Goal: Task Accomplishment & Management: Manage account settings

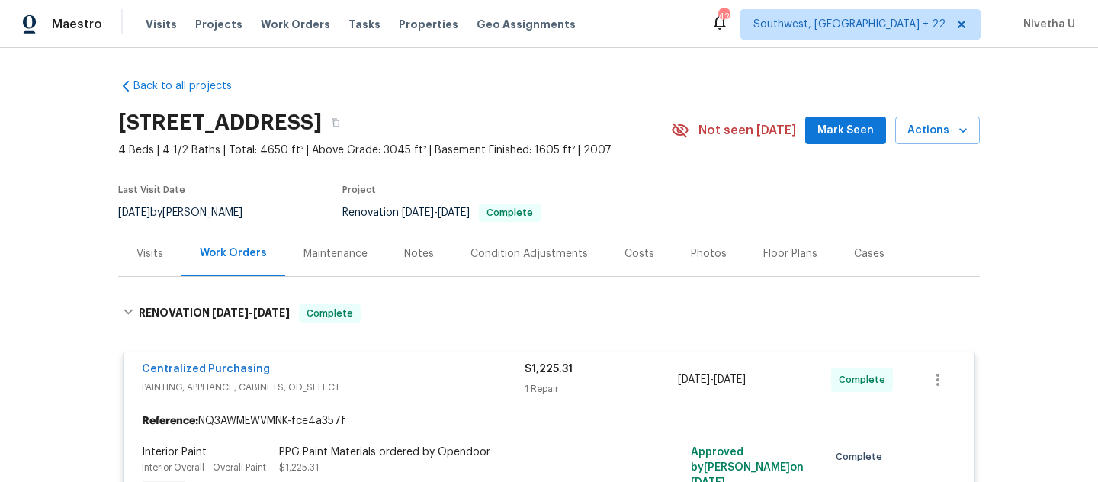
scroll to position [1527, 0]
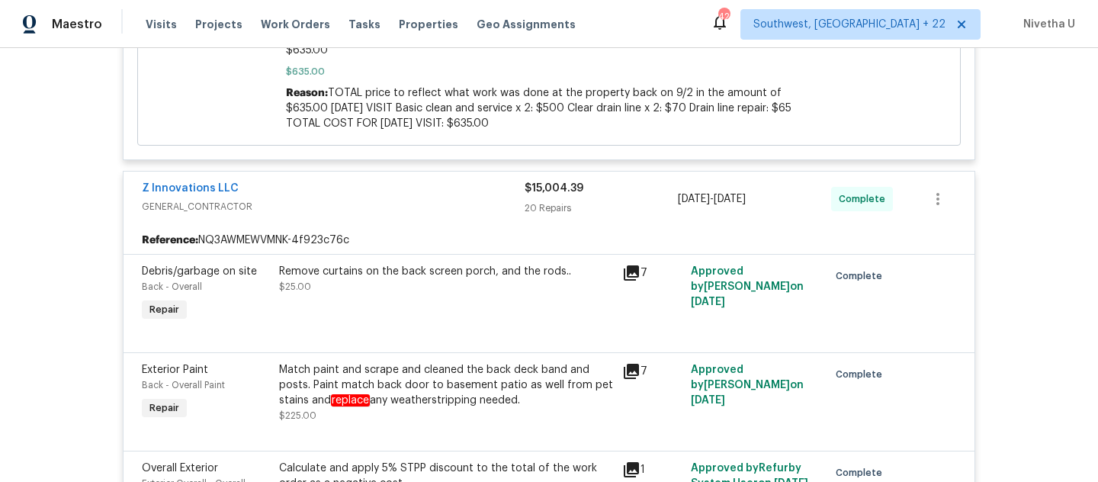
click at [273, 39] on div "Visits Projects Work Orders Tasks Properties Geo Assignments" at bounding box center [370, 24] width 448 height 30
click at [273, 30] on span "Work Orders" at bounding box center [295, 24] width 69 height 15
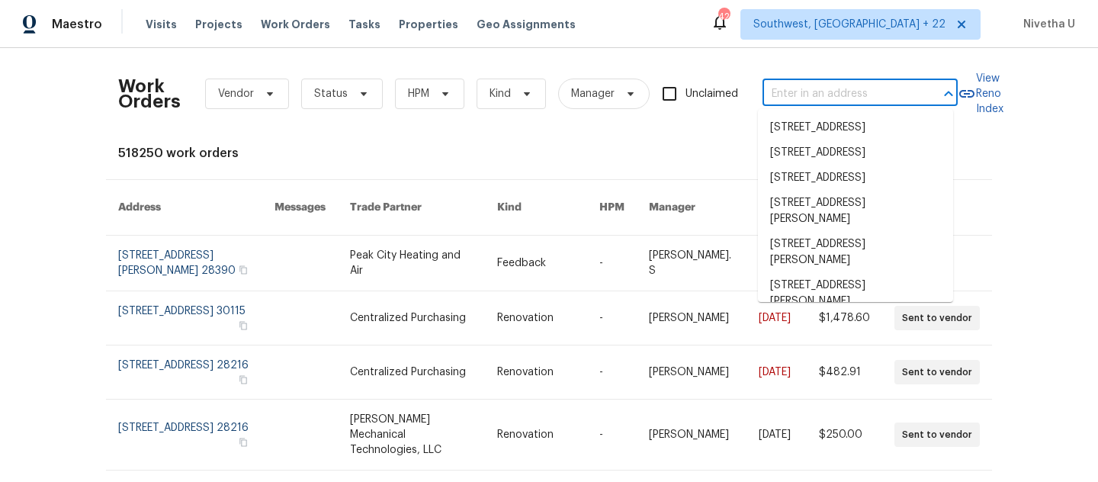
click at [855, 98] on input "text" at bounding box center [838, 94] width 152 height 24
paste input "[STREET_ADDRESS][PERSON_NAME]"
type input "[STREET_ADDRESS][PERSON_NAME]"
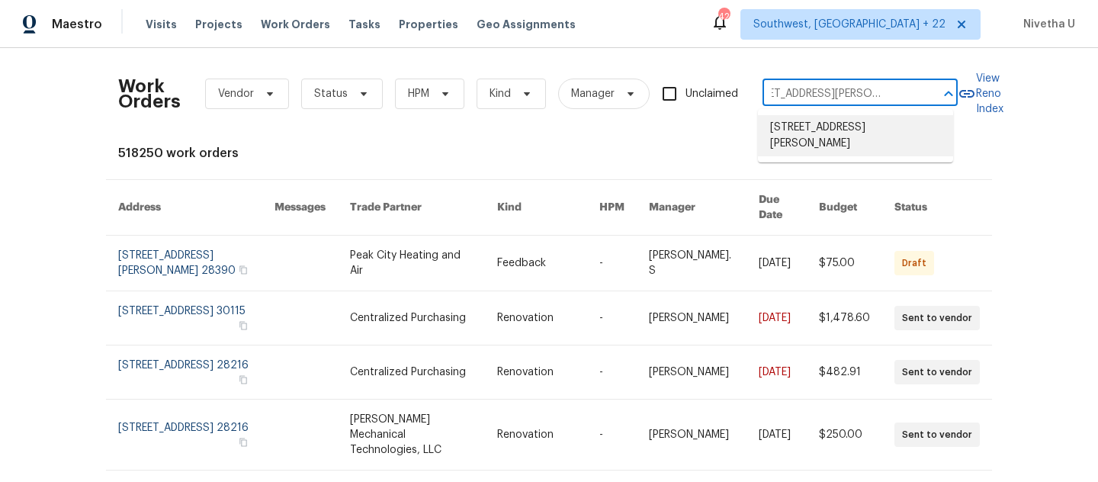
click at [846, 138] on li "[STREET_ADDRESS][PERSON_NAME]" at bounding box center [855, 135] width 195 height 41
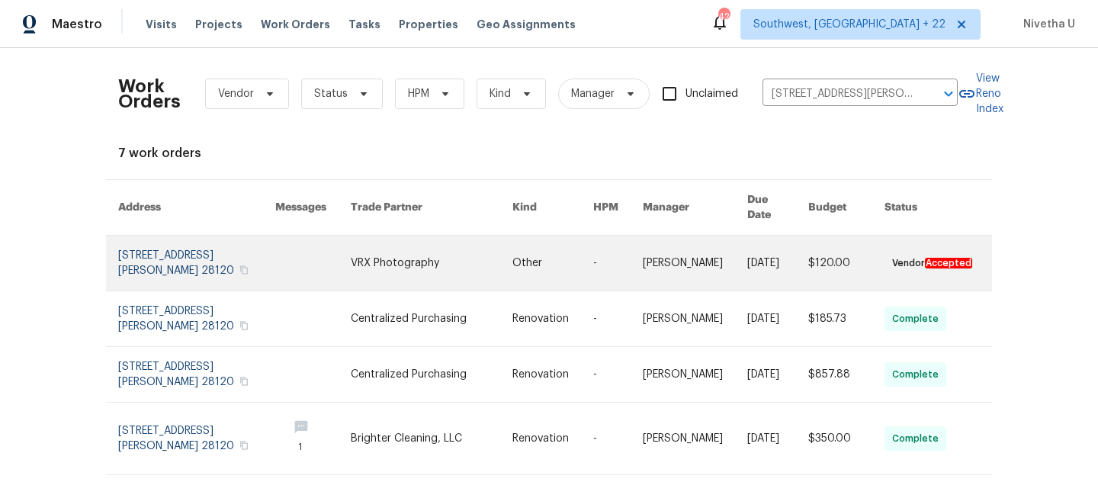
click at [197, 245] on link at bounding box center [196, 263] width 157 height 55
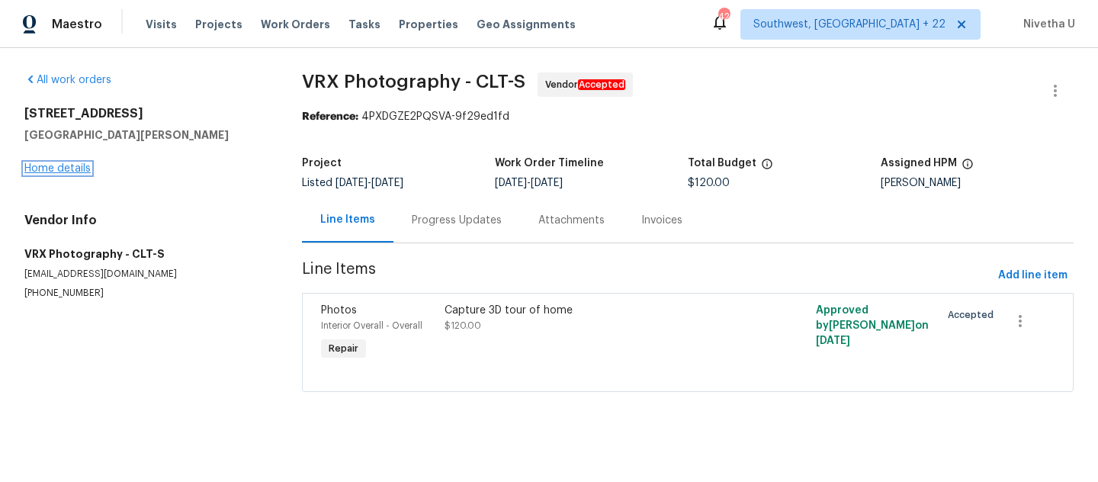
click at [69, 170] on link "Home details" at bounding box center [57, 168] width 66 height 11
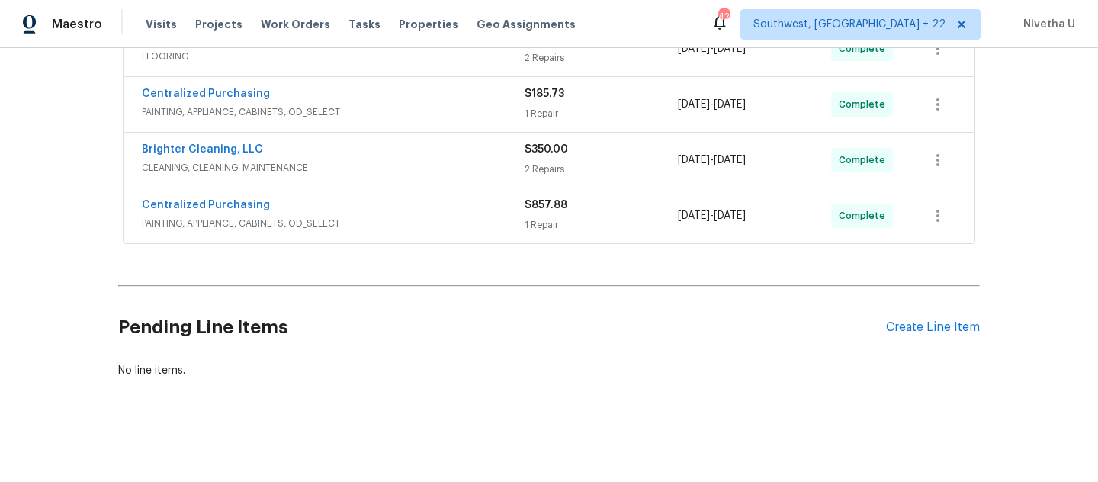
scroll to position [479, 0]
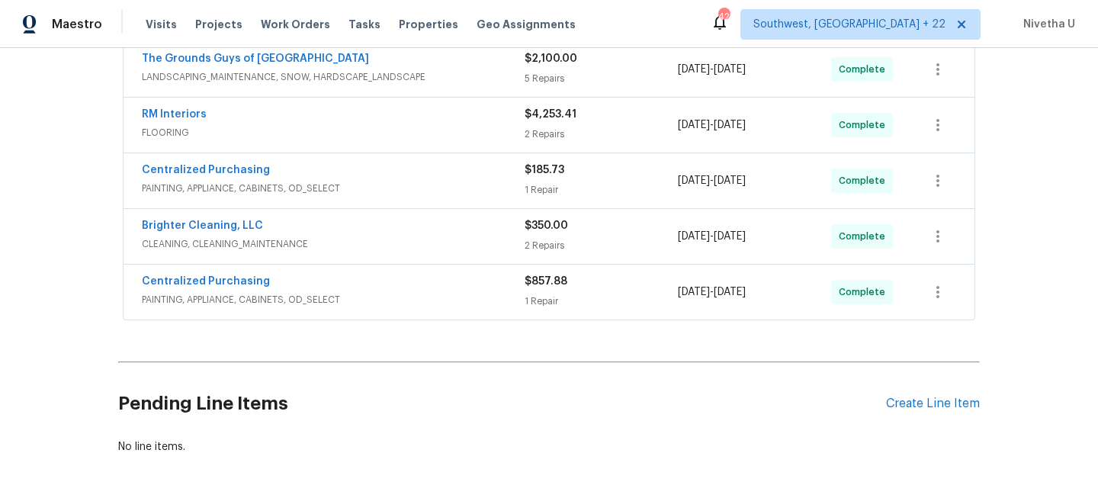
click at [393, 299] on span "PAINTING, APPLIANCE, CABINETS, OD_SELECT" at bounding box center [333, 299] width 383 height 15
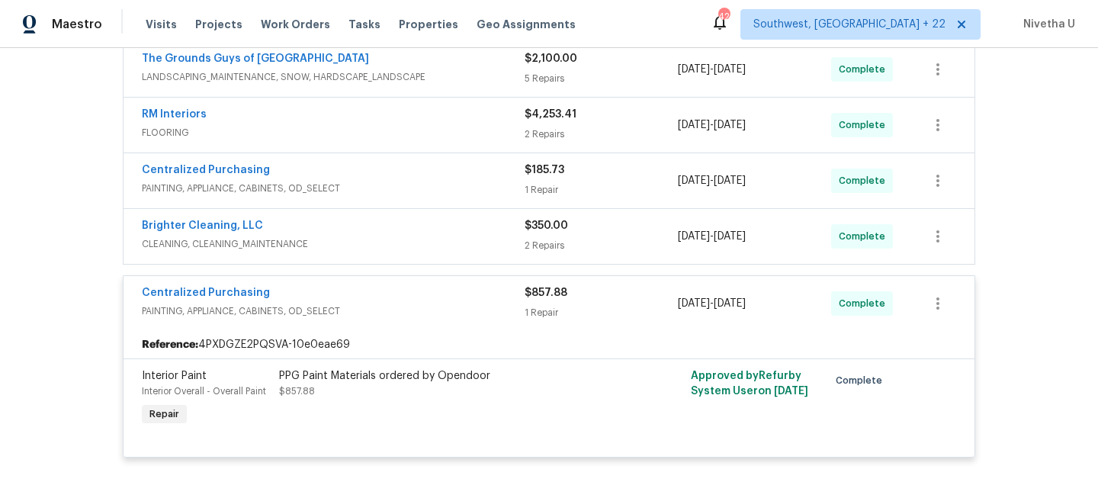
click at [389, 309] on span "PAINTING, APPLIANCE, CABINETS, OD_SELECT" at bounding box center [333, 310] width 383 height 15
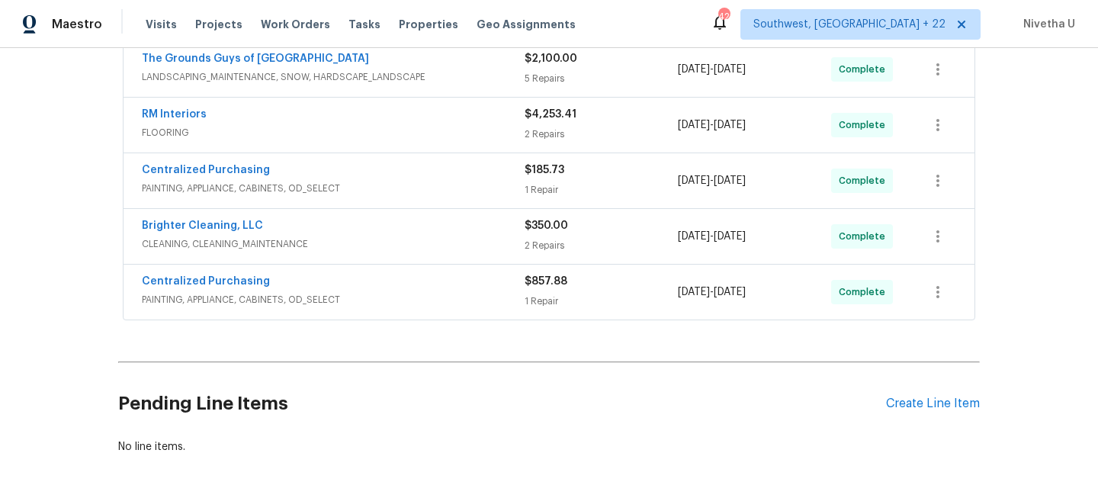
click at [389, 251] on span "CLEANING, CLEANING_MAINTENANCE" at bounding box center [333, 243] width 383 height 15
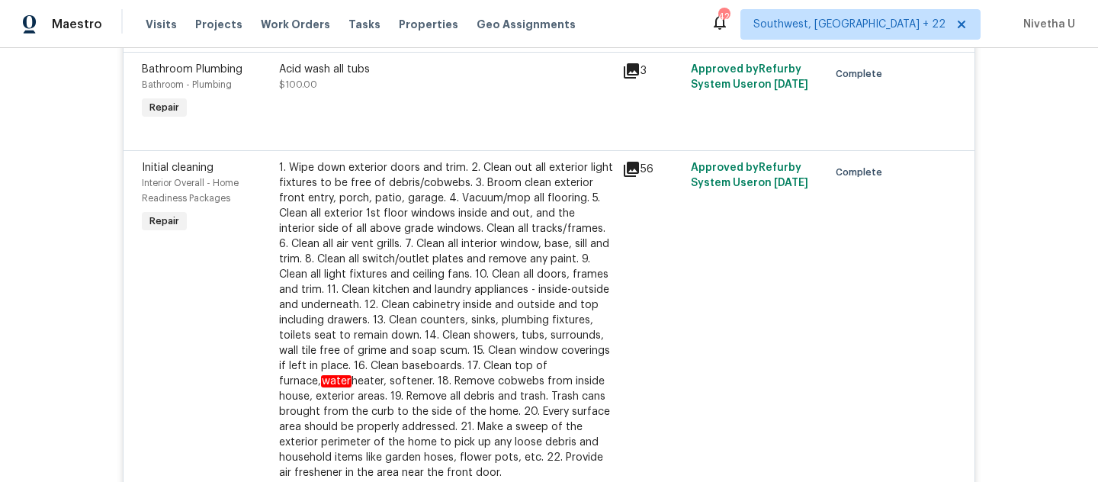
scroll to position [491, 0]
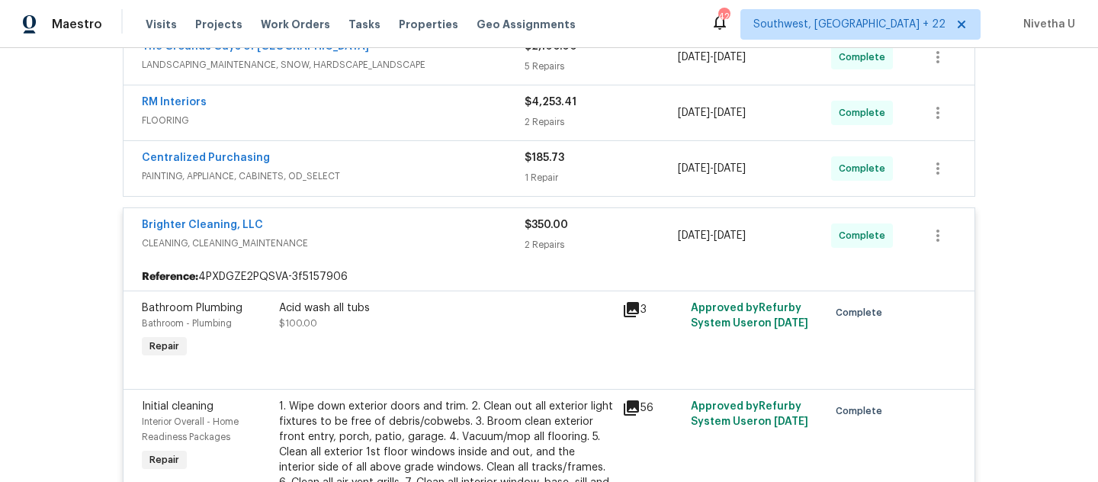
click at [383, 234] on div "Brighter Cleaning, LLC" at bounding box center [333, 226] width 383 height 18
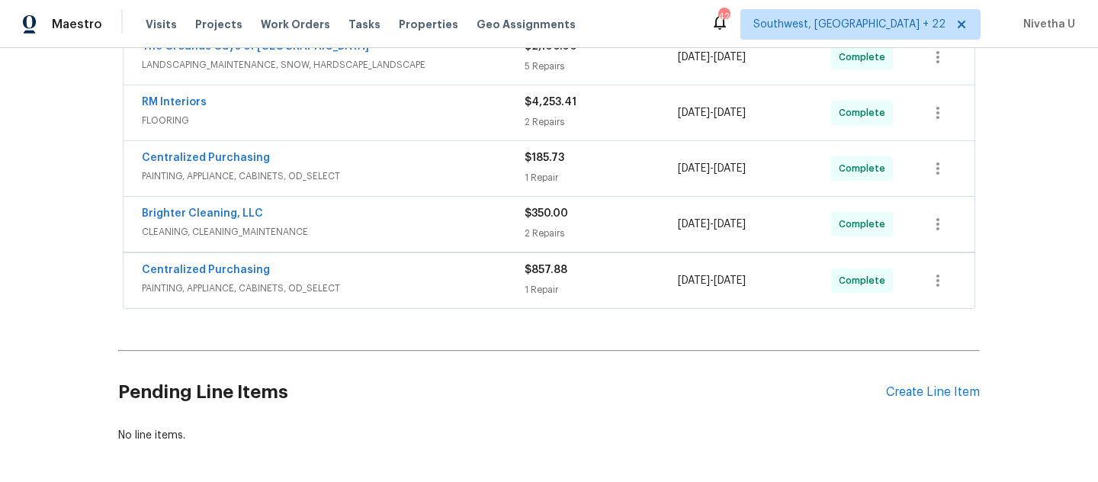
click at [383, 182] on span "PAINTING, APPLIANCE, CABINETS, OD_SELECT" at bounding box center [333, 175] width 383 height 15
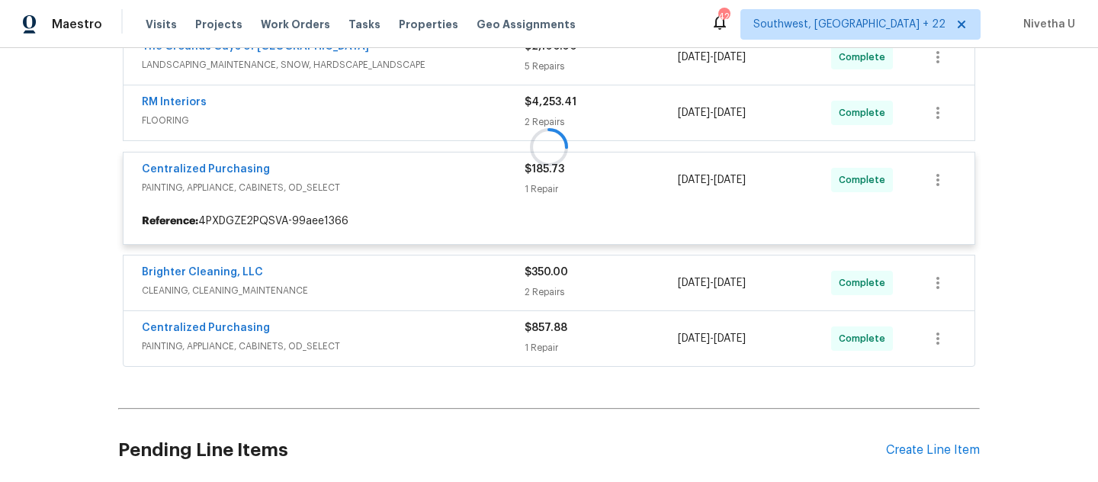
scroll to position [387, 0]
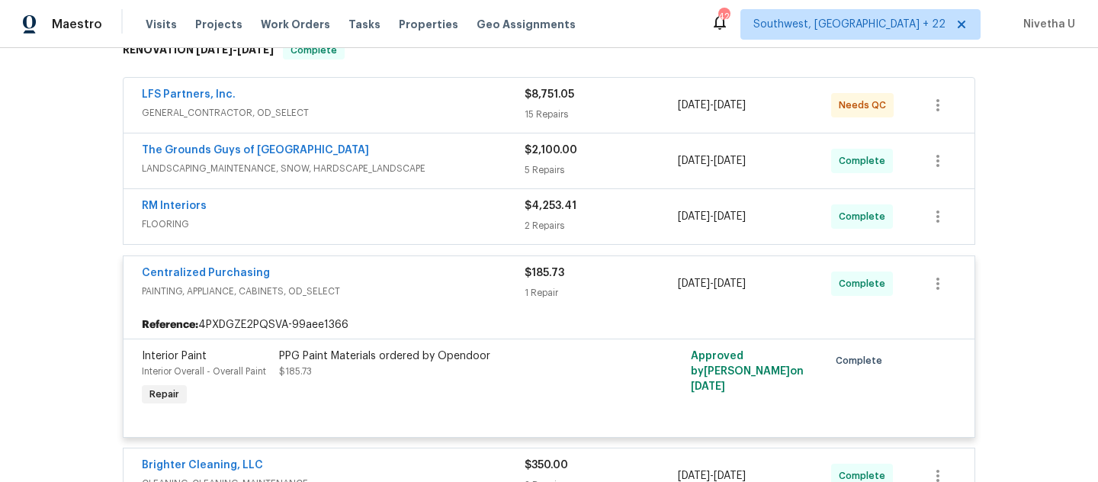
click at [412, 295] on span "PAINTING, APPLIANCE, CABINETS, OD_SELECT" at bounding box center [333, 291] width 383 height 15
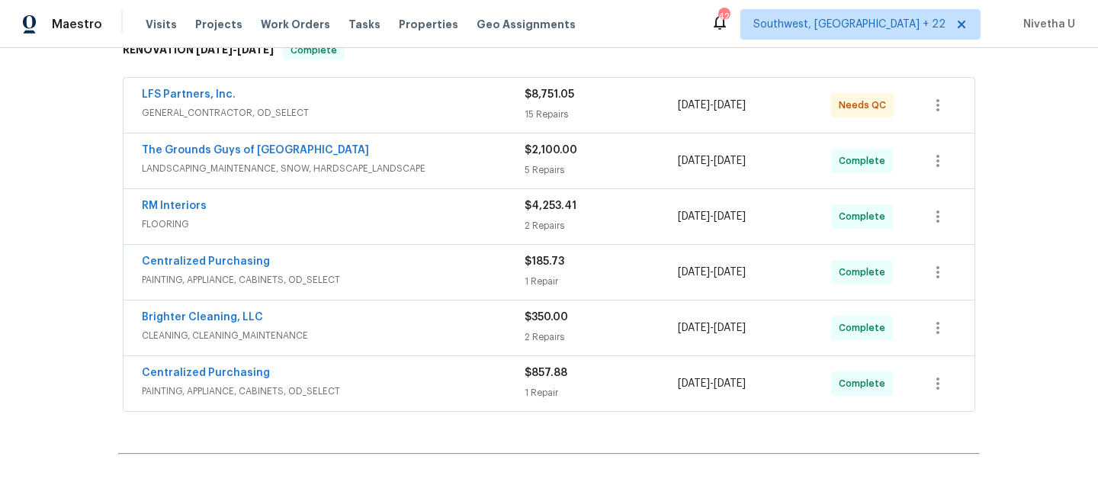
click at [397, 217] on span "FLOORING" at bounding box center [333, 224] width 383 height 15
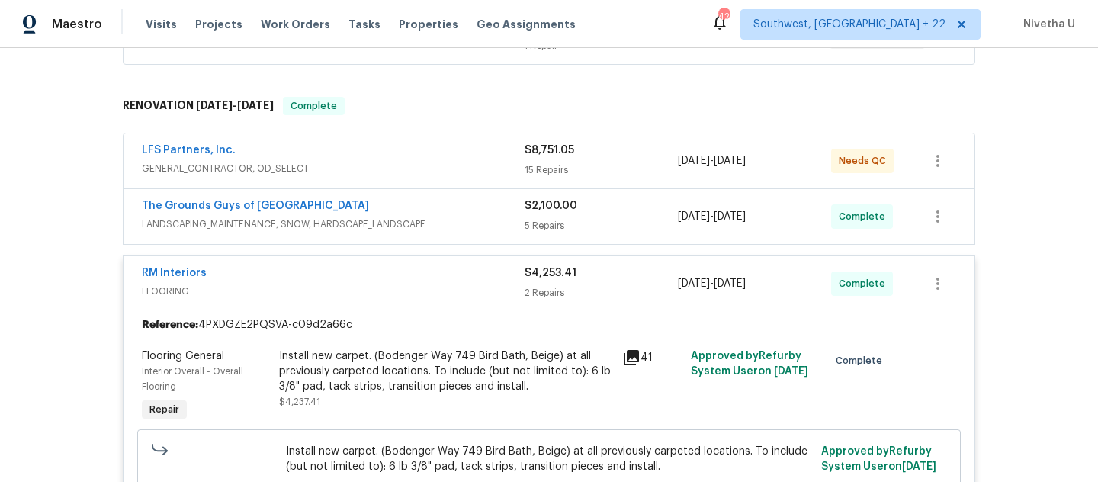
scroll to position [218, 0]
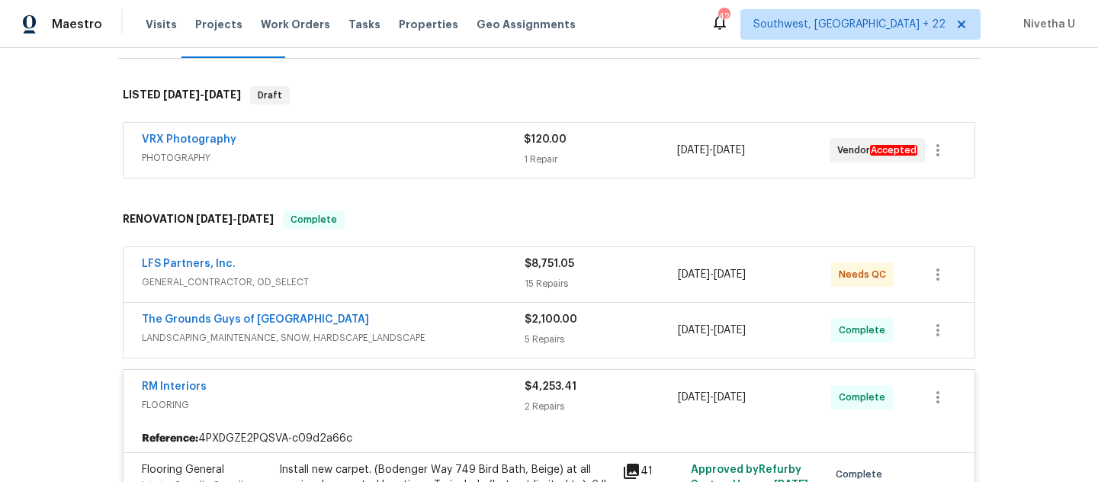
click at [470, 343] on span "LANDSCAPING_MAINTENANCE, SNOW, HARDSCAPE_LANDSCAPE" at bounding box center [333, 337] width 383 height 15
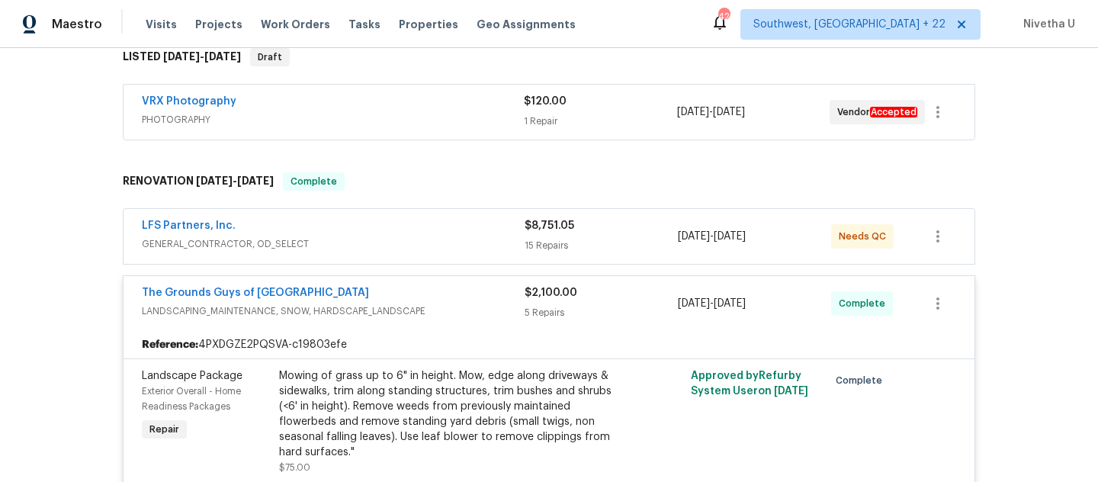
scroll to position [243, 0]
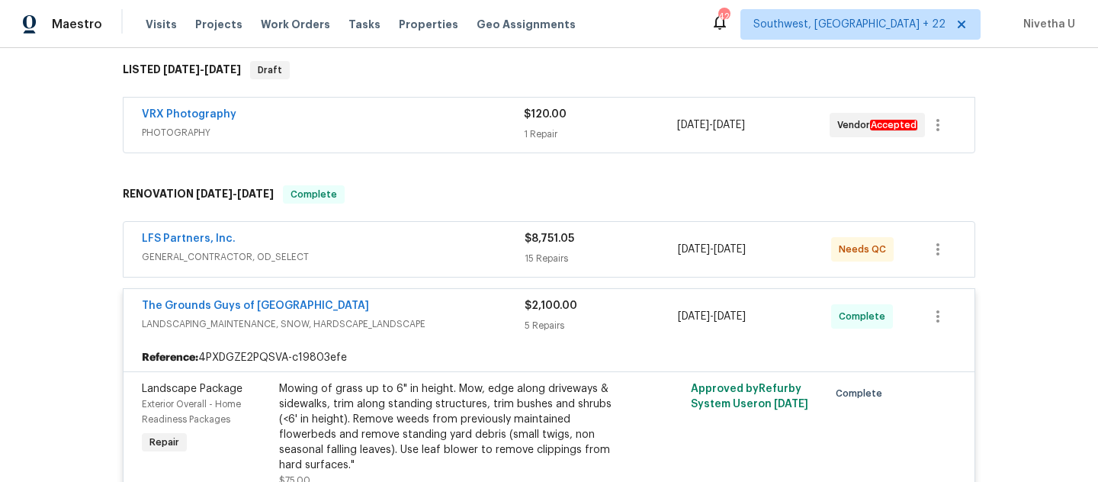
click at [424, 327] on span "LANDSCAPING_MAINTENANCE, SNOW, HARDSCAPE_LANDSCAPE" at bounding box center [333, 323] width 383 height 15
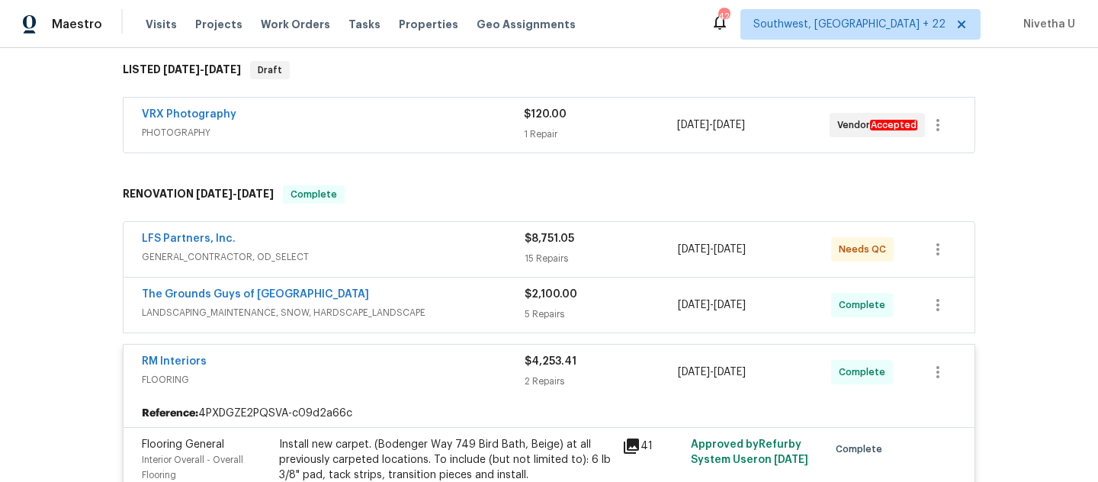
click at [428, 265] on div "LFS Partners, Inc. GENERAL_CONTRACTOR, OD_SELECT" at bounding box center [333, 249] width 383 height 37
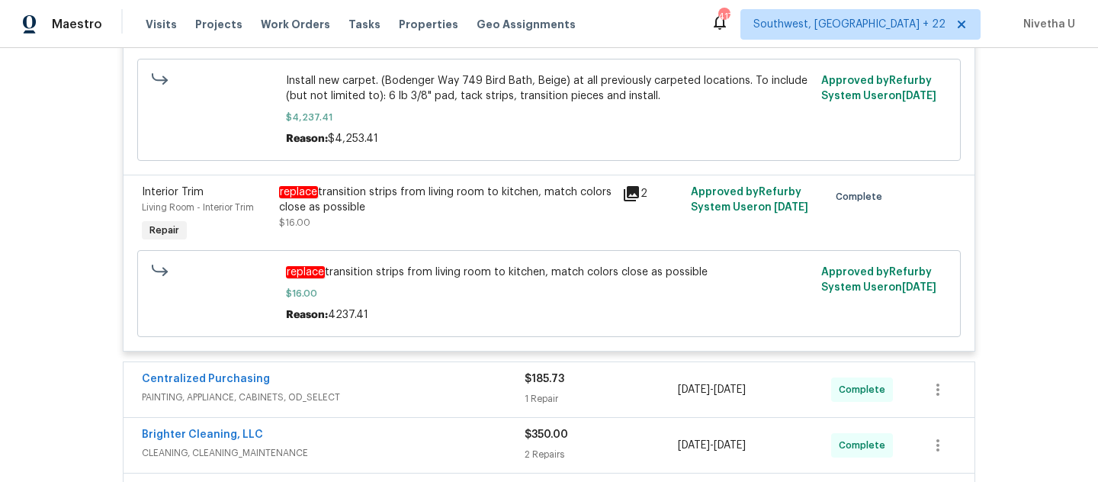
scroll to position [3052, 0]
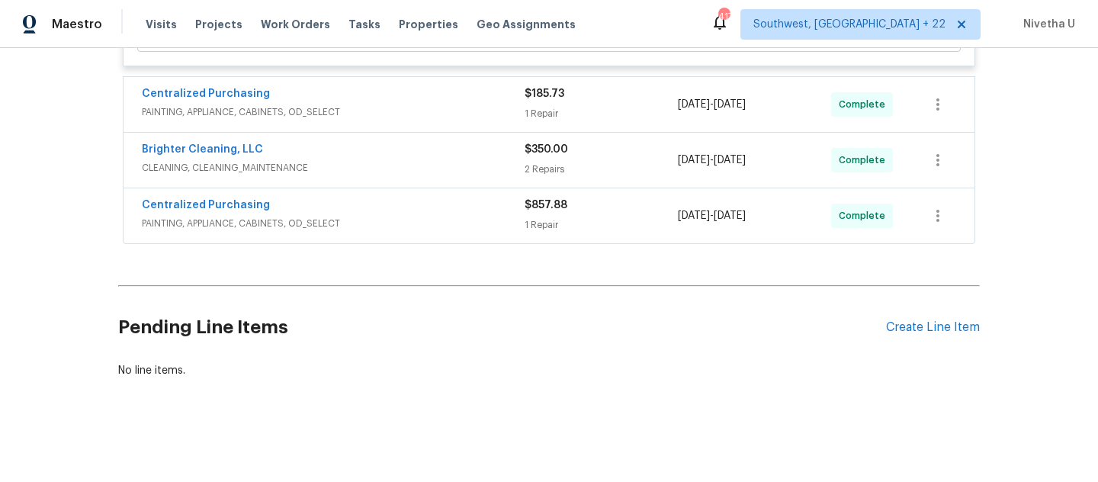
click at [384, 228] on div "Centralized Purchasing PAINTING, APPLIANCE, CABINETS, OD_SELECT $857.88 1 Repai…" at bounding box center [548, 215] width 851 height 55
click at [383, 216] on span "PAINTING, APPLIANCE, CABINETS, OD_SELECT" at bounding box center [333, 223] width 383 height 15
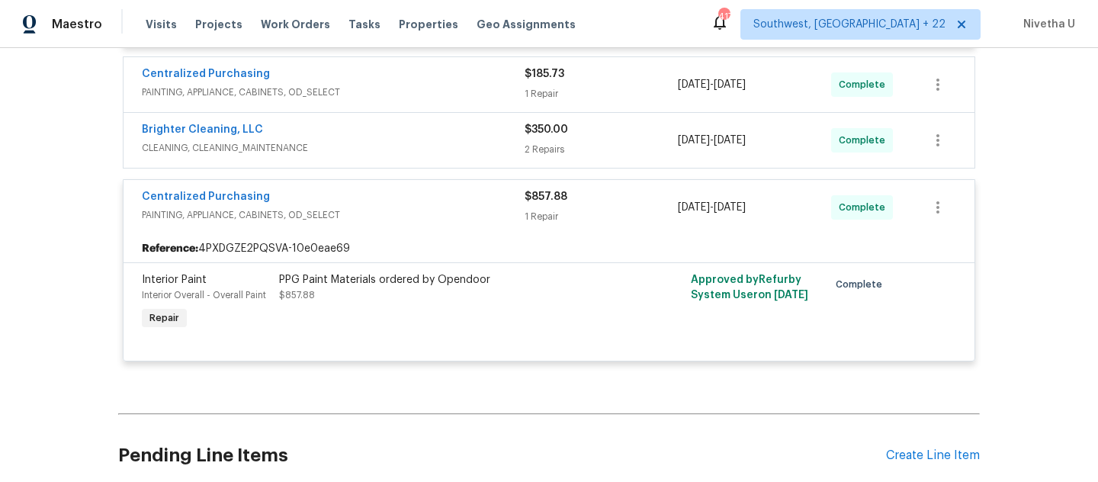
click at [383, 207] on div "Centralized Purchasing" at bounding box center [333, 198] width 383 height 18
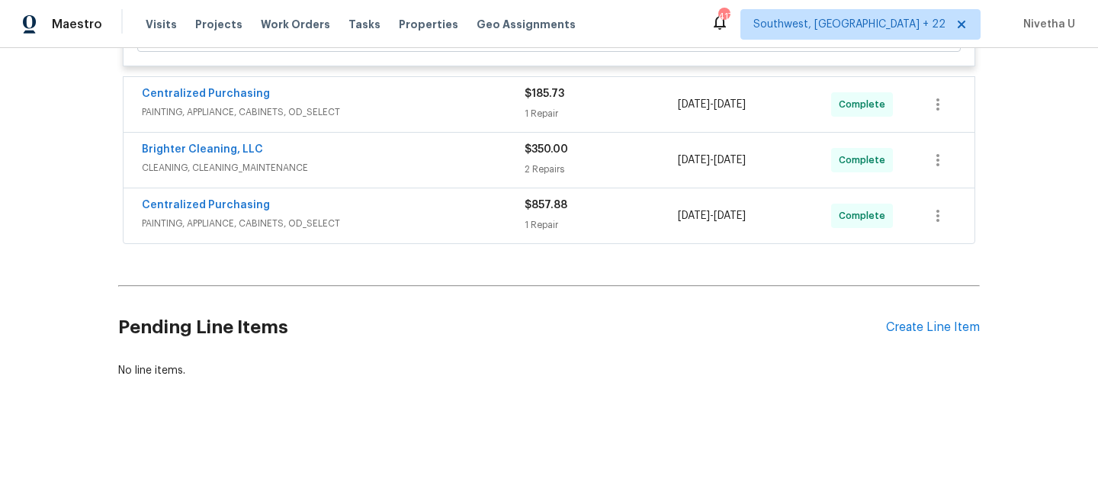
click at [384, 165] on div "Brighter Cleaning, LLC CLEANING, CLEANING_MAINTENANCE" at bounding box center [333, 160] width 383 height 37
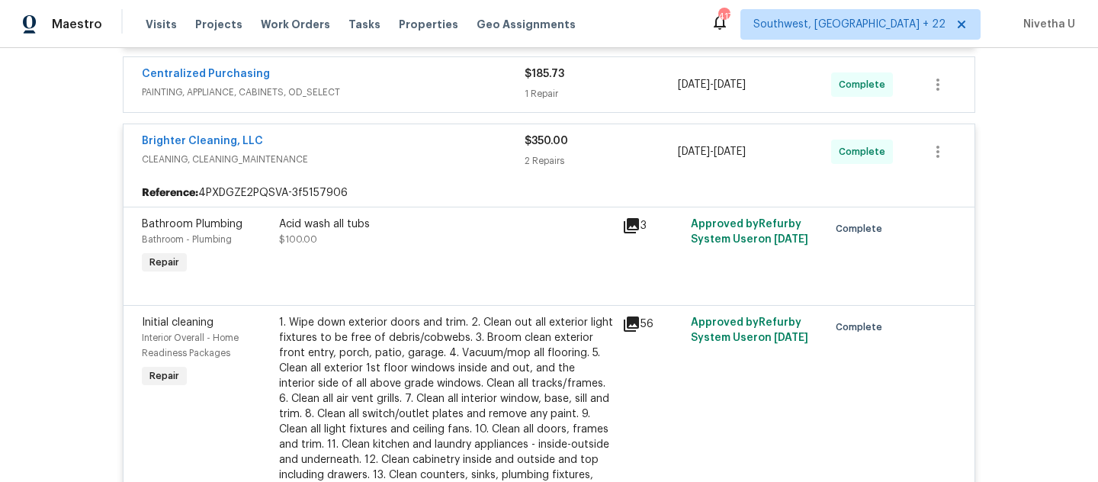
click at [384, 165] on span "CLEANING, CLEANING_MAINTENANCE" at bounding box center [333, 159] width 383 height 15
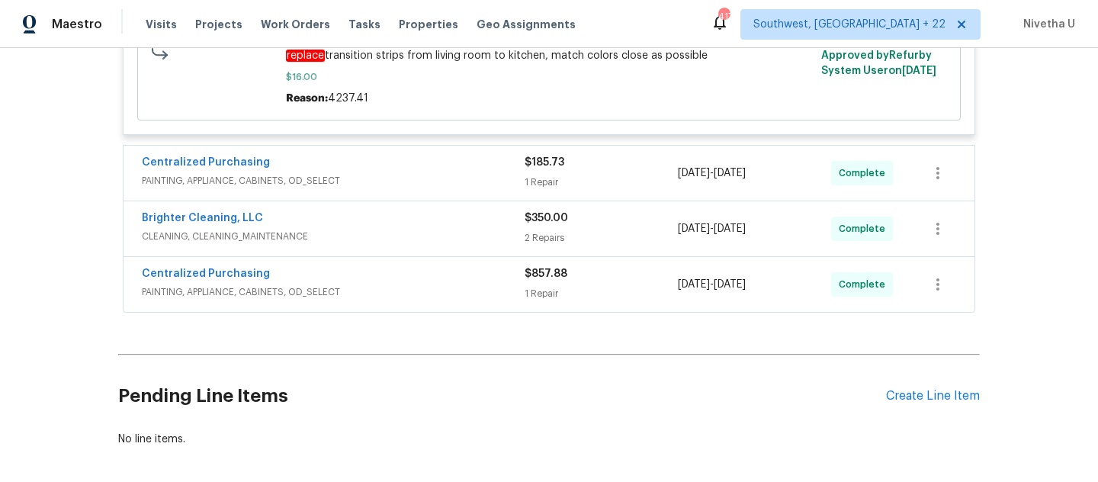
scroll to position [2956, 0]
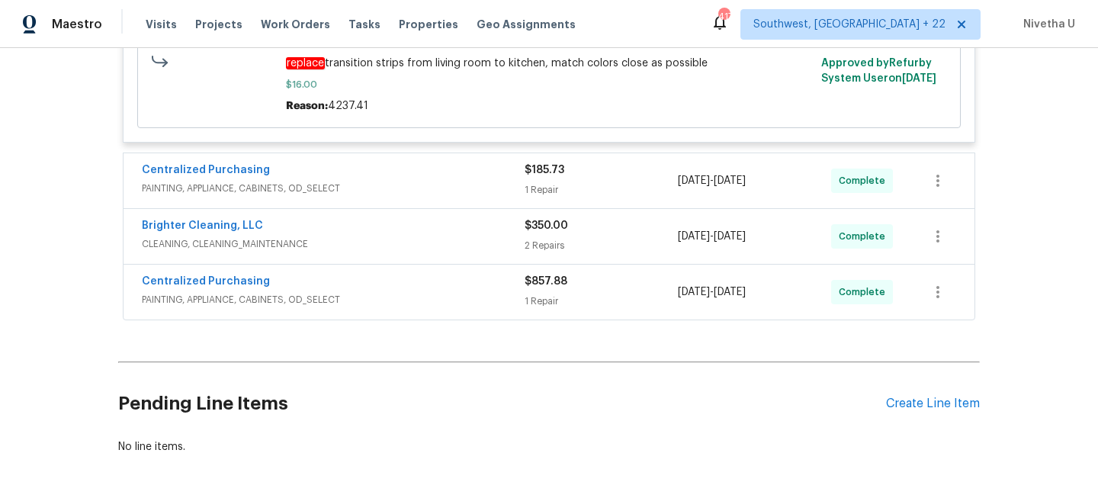
click at [376, 196] on span "PAINTING, APPLIANCE, CABINETS, OD_SELECT" at bounding box center [333, 188] width 383 height 15
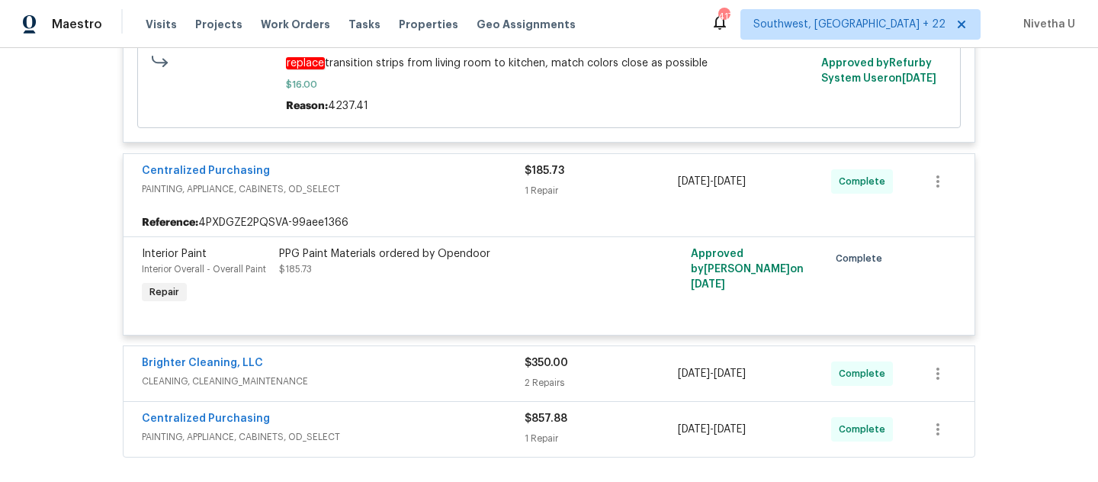
click at [376, 196] on span "PAINTING, APPLIANCE, CABINETS, OD_SELECT" at bounding box center [333, 188] width 383 height 15
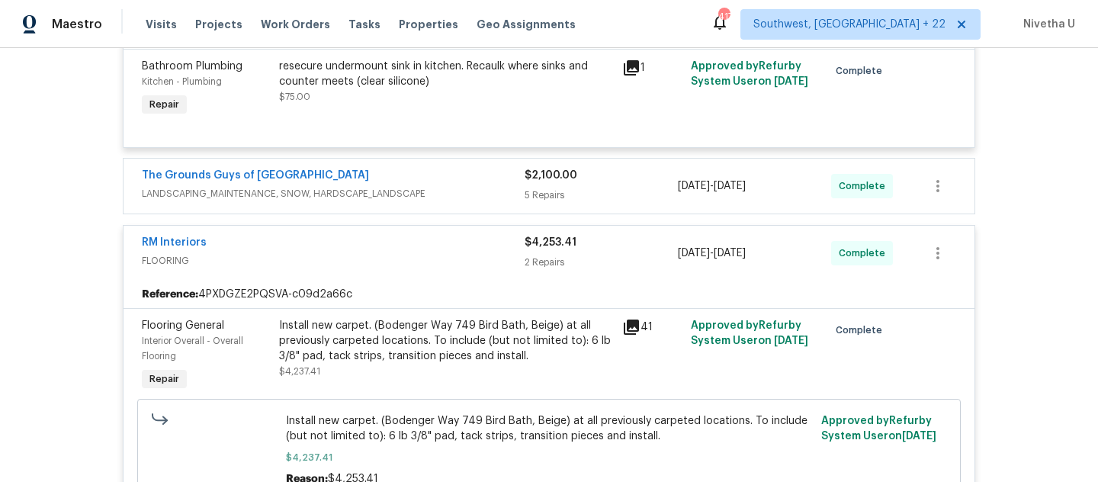
scroll to position [2406, 0]
click at [362, 254] on div "RM Interiors" at bounding box center [333, 245] width 383 height 18
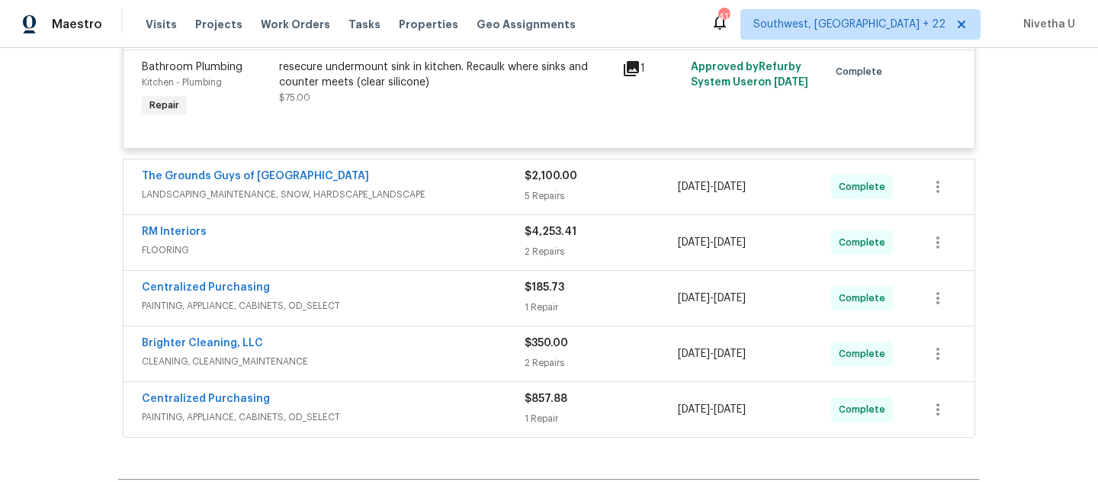
click at [480, 187] on div "The Grounds Guys of [GEOGRAPHIC_DATA]" at bounding box center [333, 177] width 383 height 18
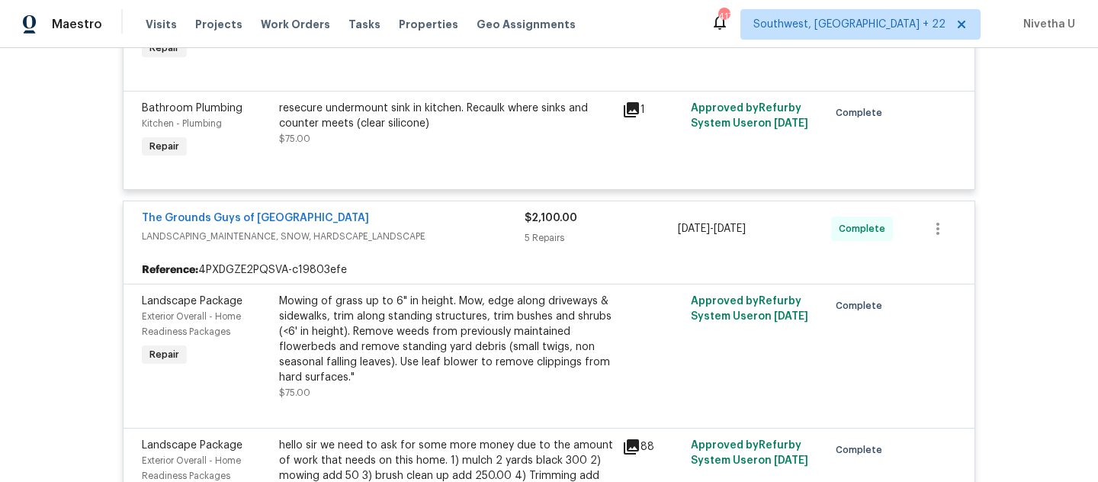
scroll to position [2314, 0]
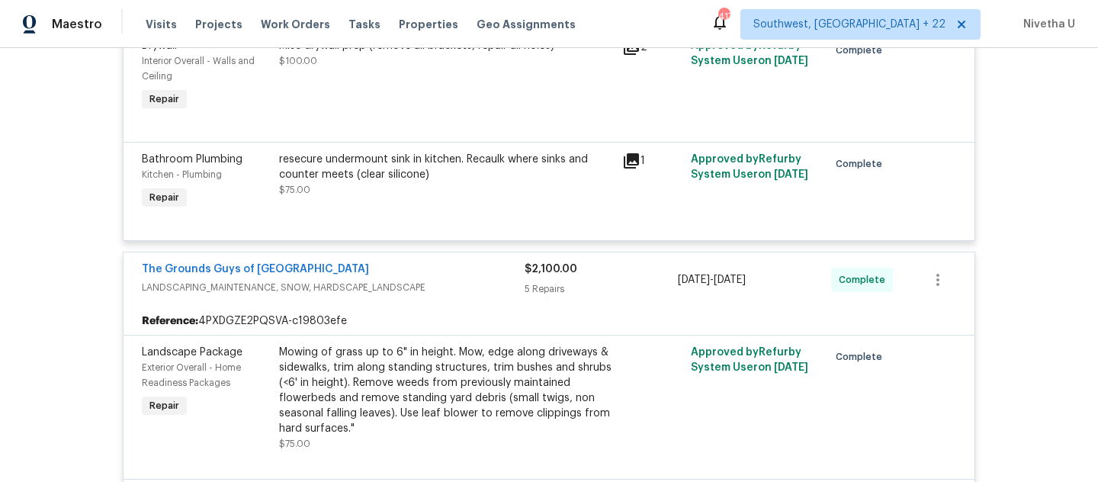
click at [458, 280] on div "The Grounds Guys of [GEOGRAPHIC_DATA]" at bounding box center [333, 270] width 383 height 18
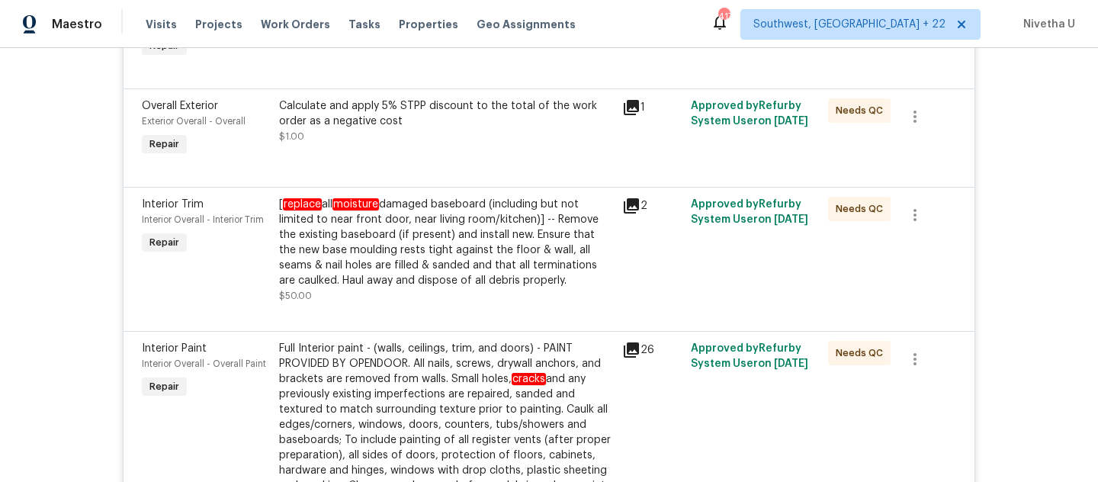
scroll to position [139, 0]
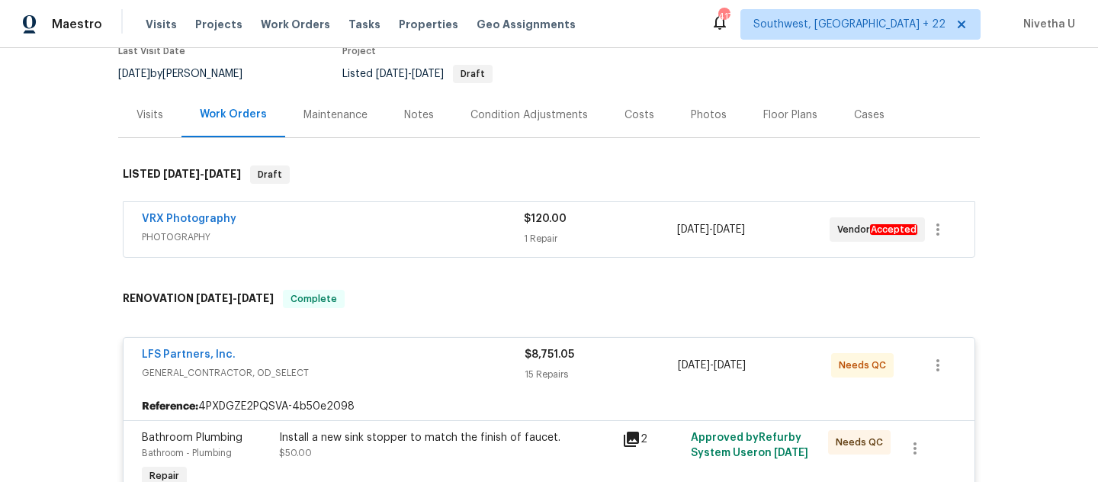
click at [328, 209] on div "VRX Photography PHOTOGRAPHY $120.00 1 Repair [DATE] - [DATE] Vendor Accepted" at bounding box center [548, 229] width 851 height 55
click at [331, 229] on span "PHOTOGRAPHY" at bounding box center [333, 236] width 382 height 15
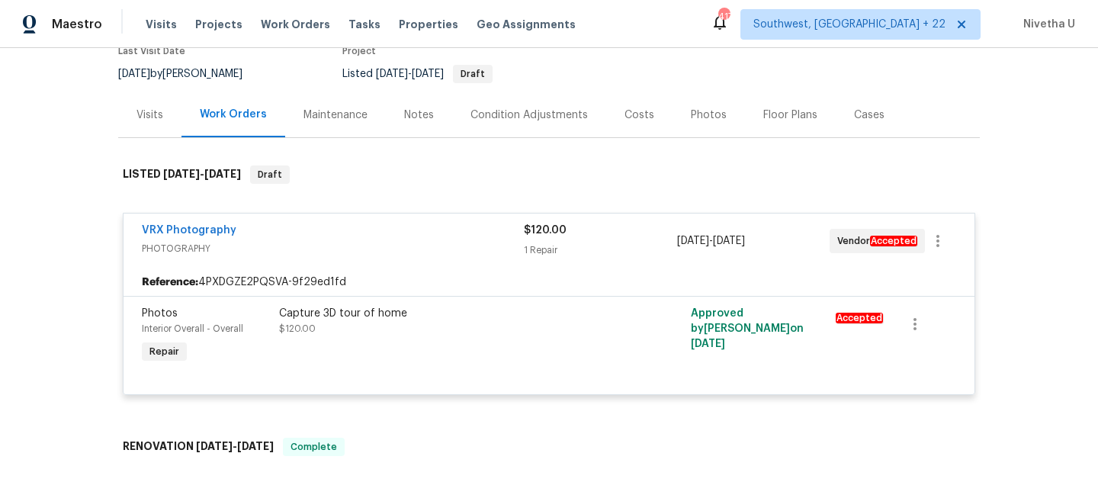
click at [331, 229] on div "VRX Photography" at bounding box center [333, 232] width 382 height 18
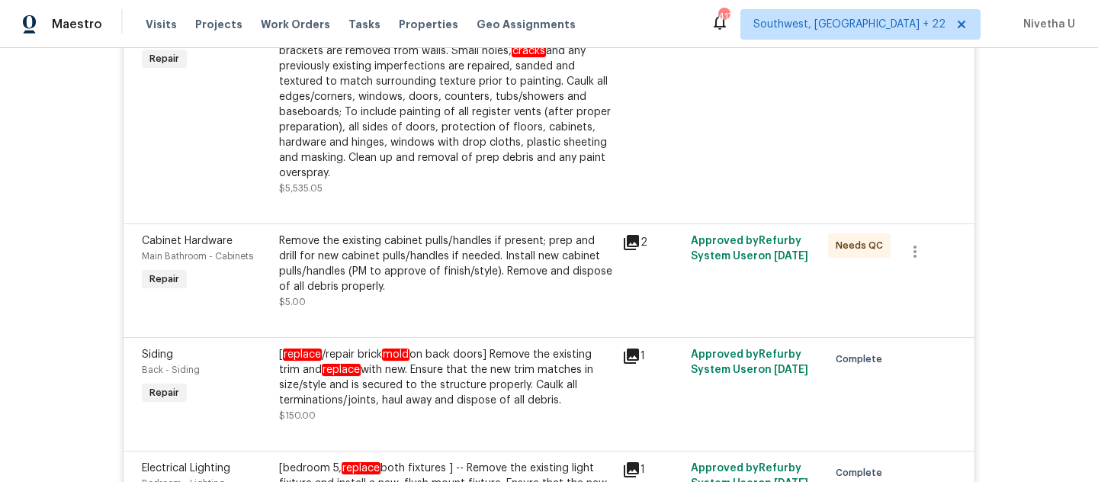
scroll to position [875, 0]
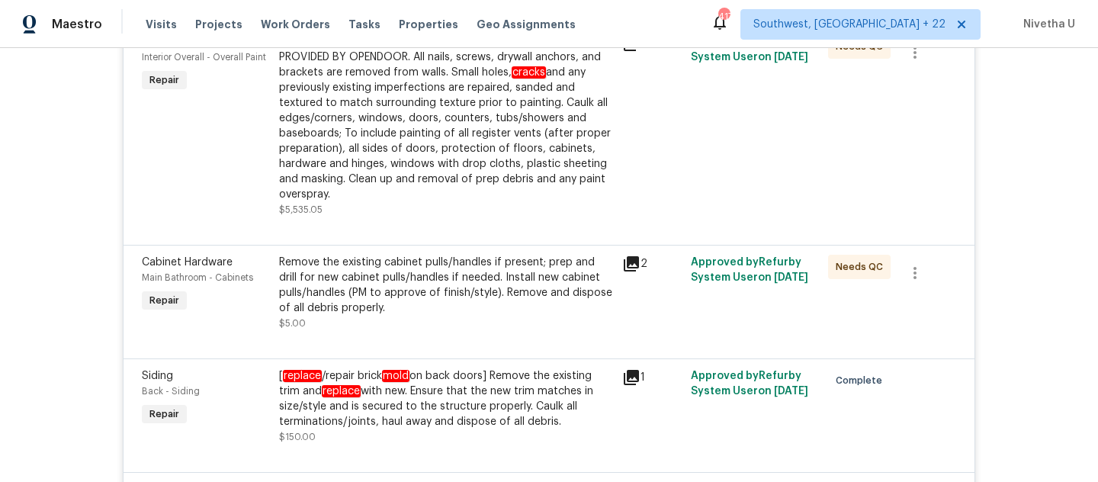
click at [438, 249] on div "Cabinet Hardware Main Bathroom - Cabinets Repair Remove the existing cabinet pu…" at bounding box center [548, 302] width 851 height 114
click at [431, 416] on div "[ replace /repair brick mold on back doors] Remove the existing trim and replac…" at bounding box center [446, 398] width 334 height 61
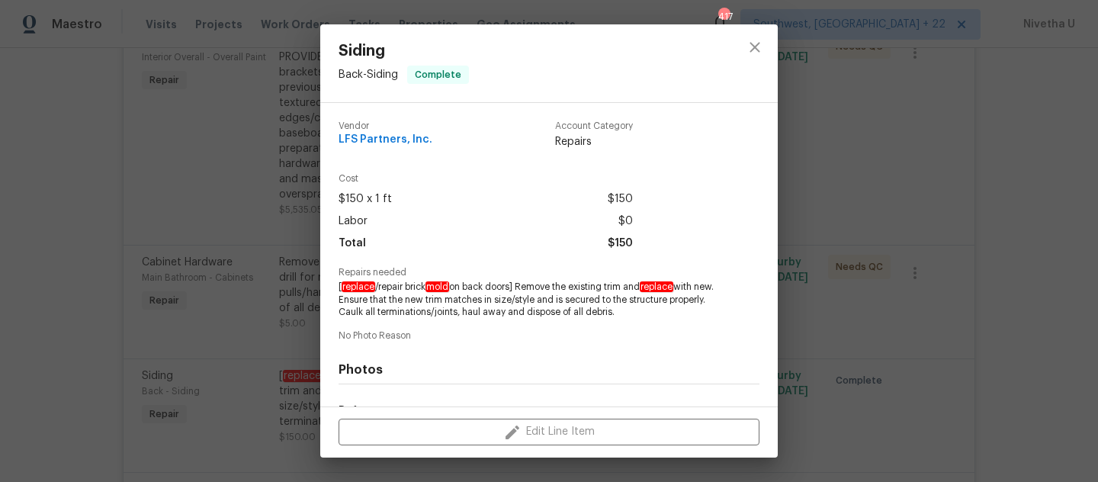
scroll to position [194, 0]
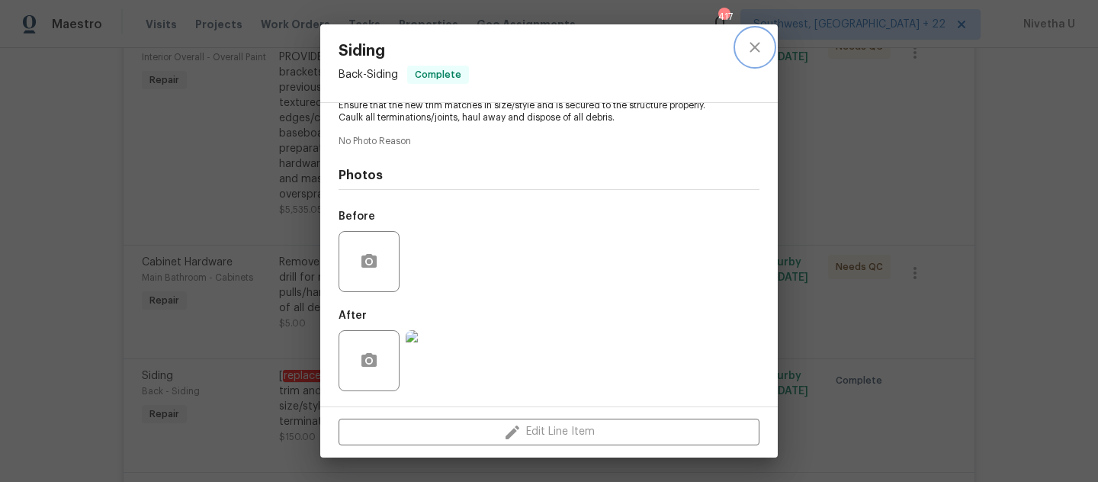
click at [742, 53] on button "close" at bounding box center [754, 47] width 37 height 37
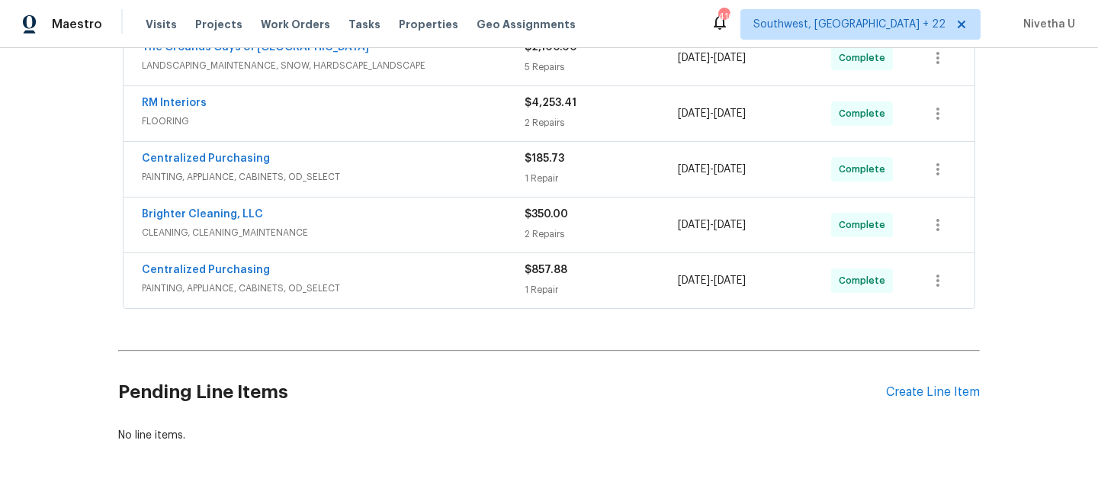
scroll to position [2618, 0]
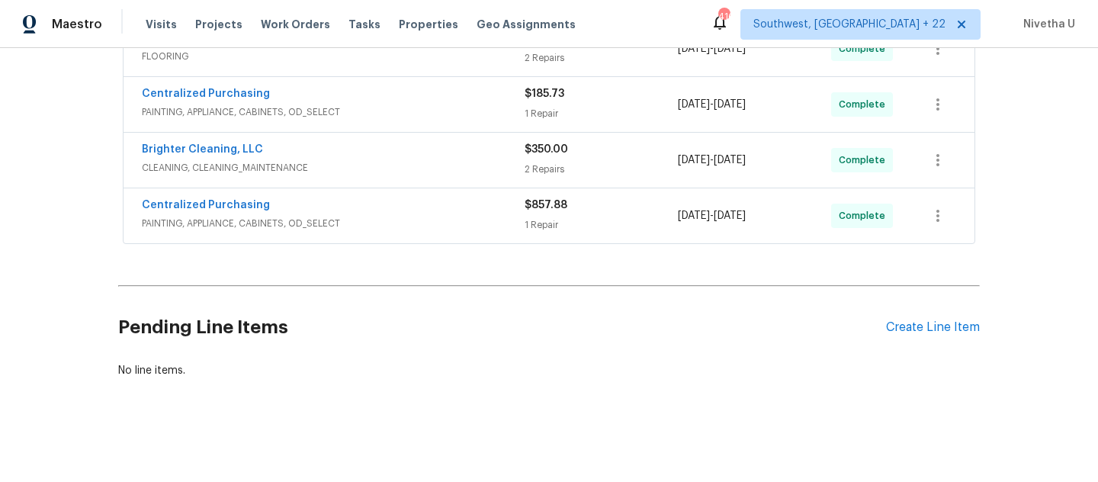
click at [381, 198] on div "Centralized Purchasing" at bounding box center [333, 206] width 383 height 18
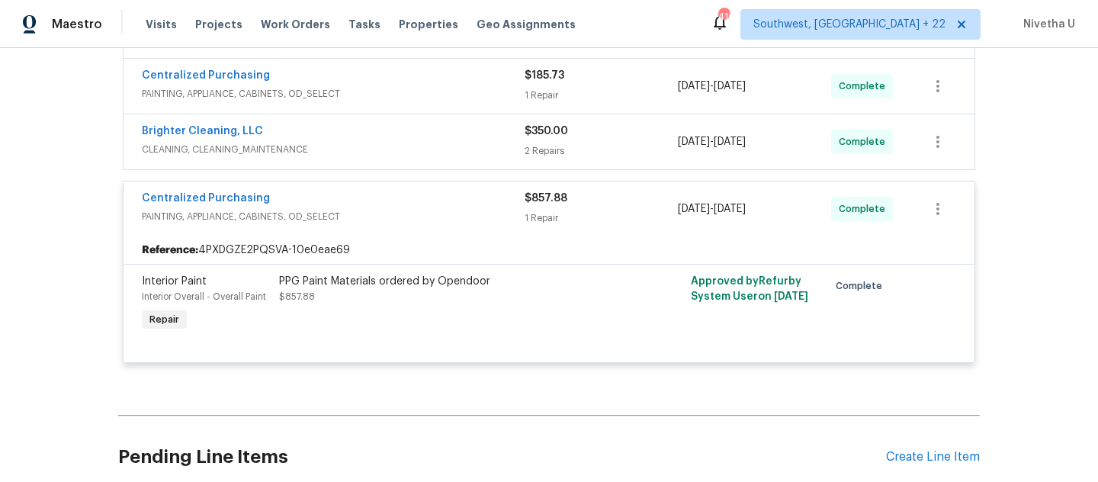
click at [380, 209] on div "Centralized Purchasing" at bounding box center [333, 200] width 383 height 18
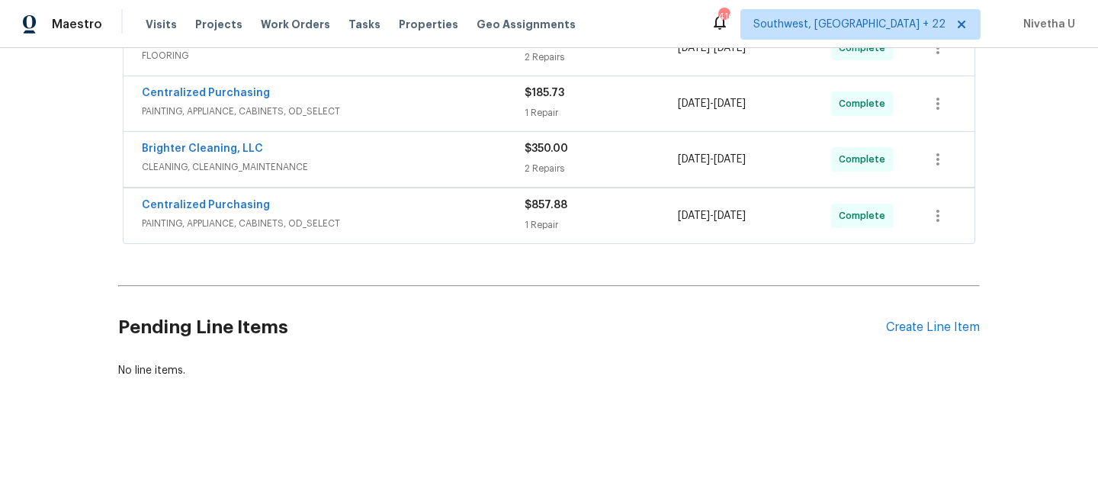
click at [377, 159] on span "CLEANING, CLEANING_MAINTENANCE" at bounding box center [333, 166] width 383 height 15
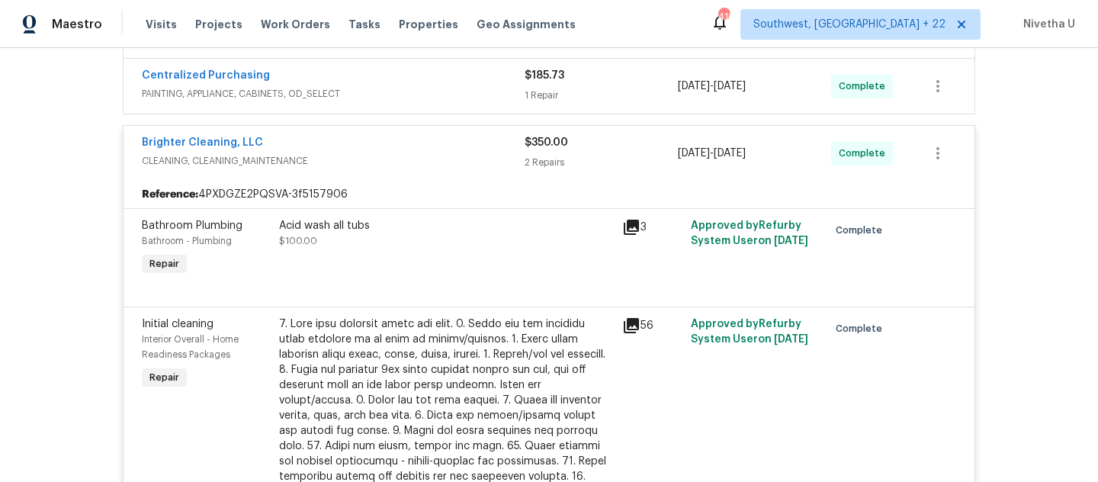
click at [377, 153] on div "Brighter Cleaning, LLC" at bounding box center [333, 144] width 383 height 18
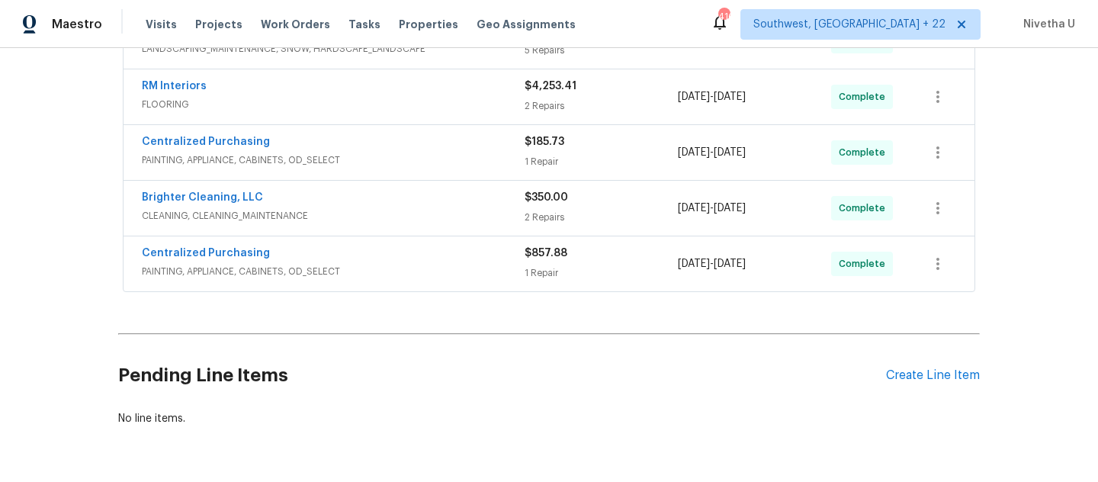
scroll to position [2542, 0]
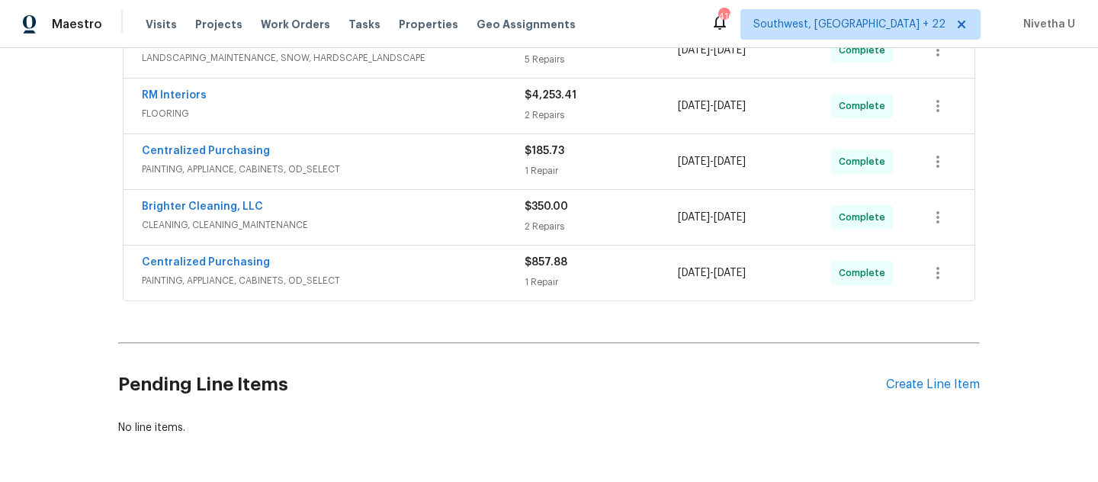
click at [378, 175] on span "PAINTING, APPLIANCE, CABINETS, OD_SELECT" at bounding box center [333, 169] width 383 height 15
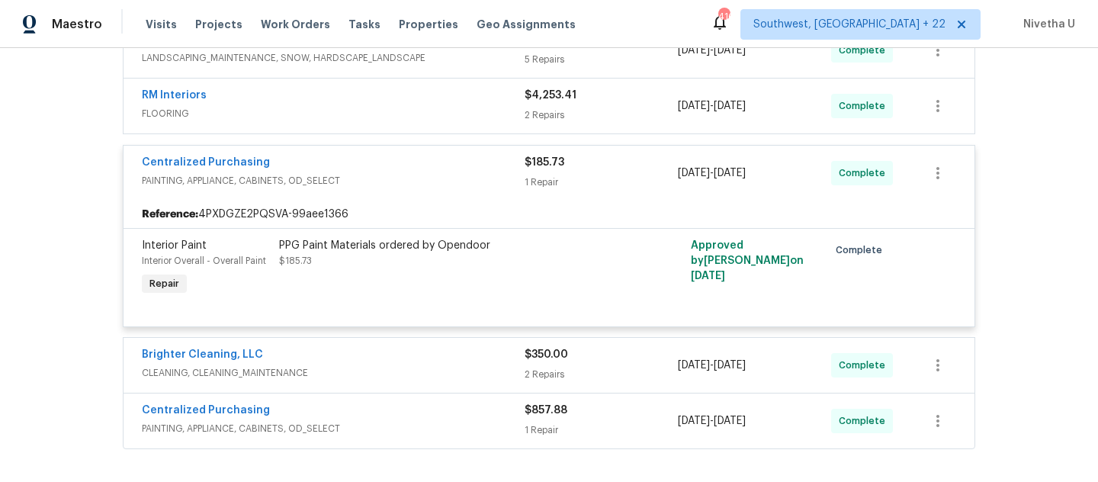
click at [378, 173] on div "Centralized Purchasing" at bounding box center [333, 164] width 383 height 18
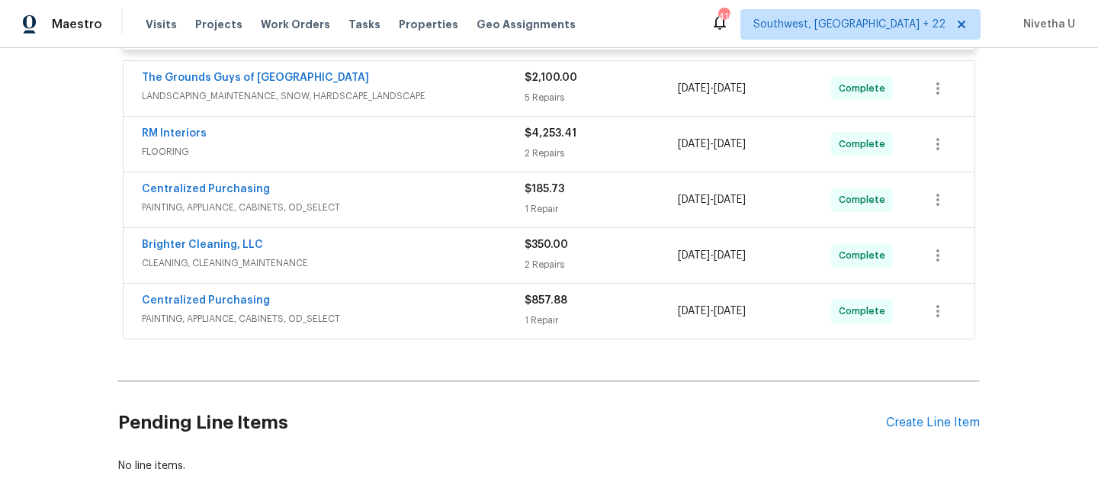
scroll to position [2497, 0]
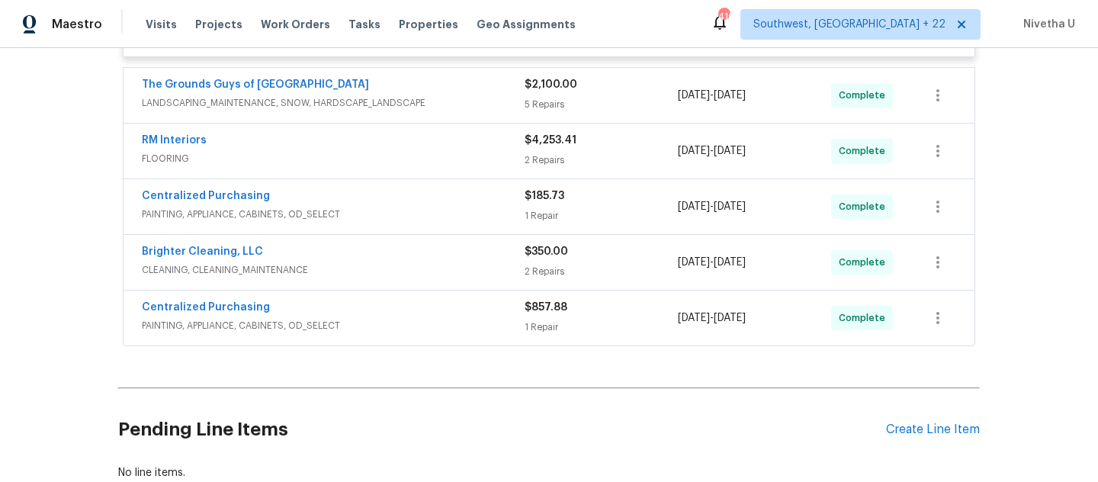
click at [378, 169] on div "RM Interiors FLOORING" at bounding box center [333, 151] width 383 height 37
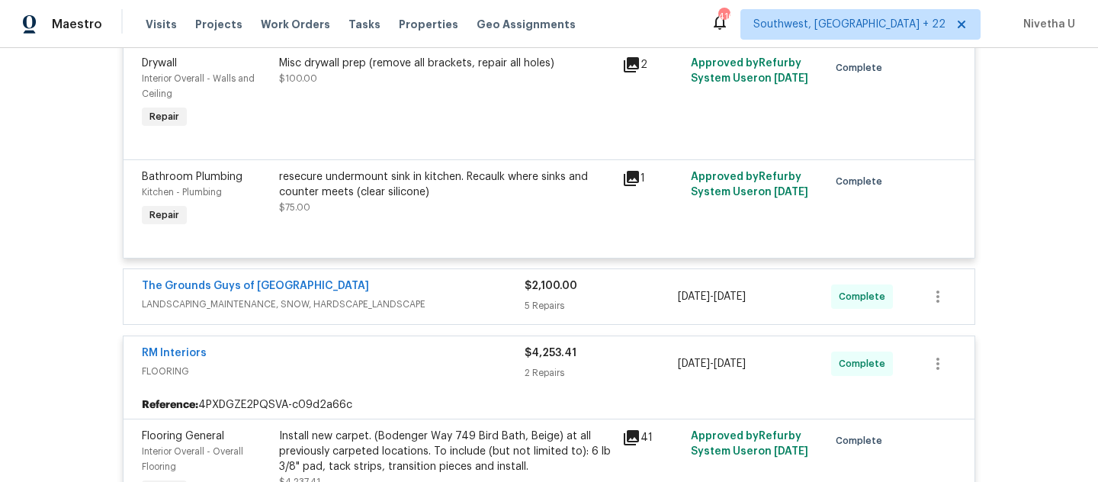
scroll to position [2295, 0]
click at [424, 374] on span "FLOORING" at bounding box center [333, 372] width 383 height 15
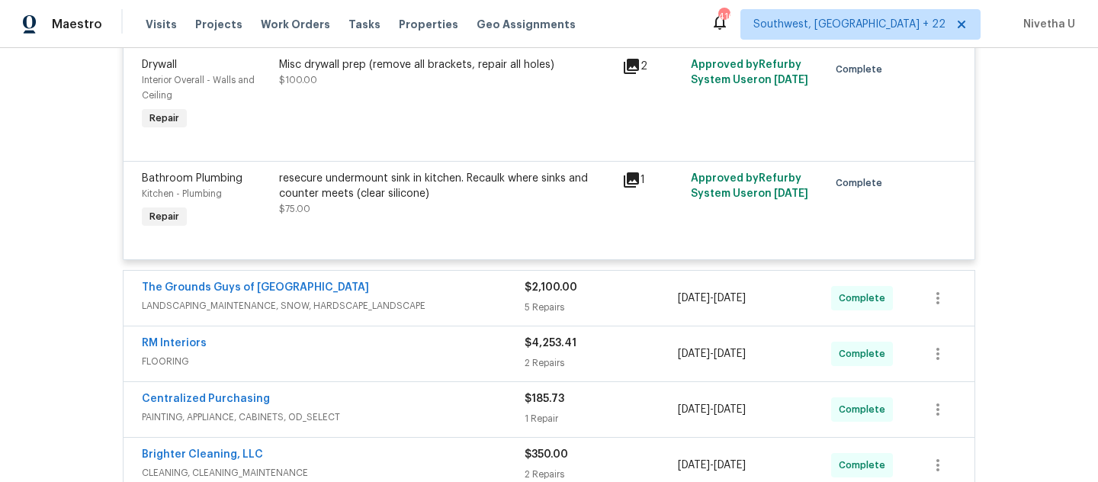
click at [484, 298] on div "The Grounds Guys of [GEOGRAPHIC_DATA]" at bounding box center [333, 289] width 383 height 18
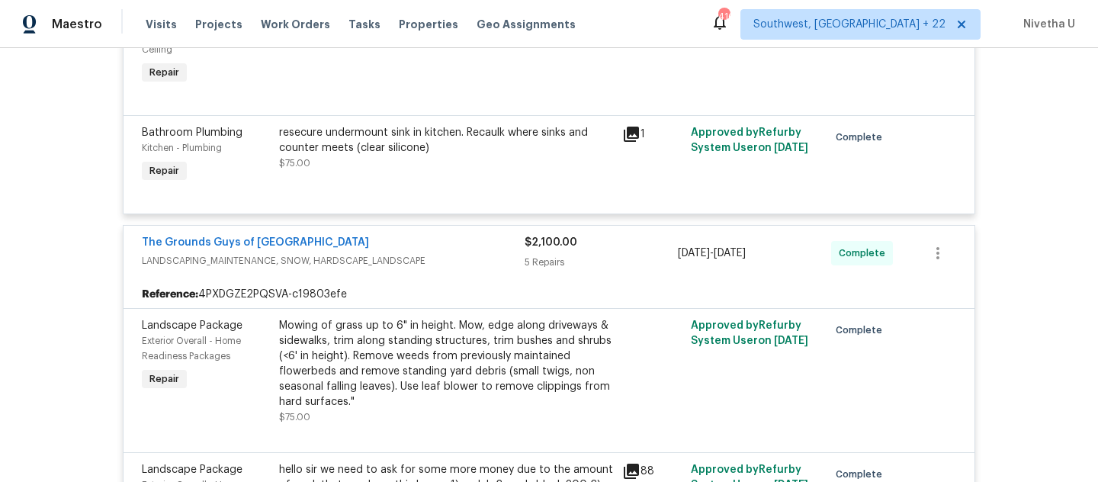
scroll to position [2340, 0]
click at [474, 281] on div "The Grounds Guys of Huntersville LANDSCAPING_MAINTENANCE, SNOW, HARDSCAPE_LANDS…" at bounding box center [548, 253] width 851 height 55
click at [461, 254] on div "The Grounds Guys of [GEOGRAPHIC_DATA]" at bounding box center [333, 245] width 383 height 18
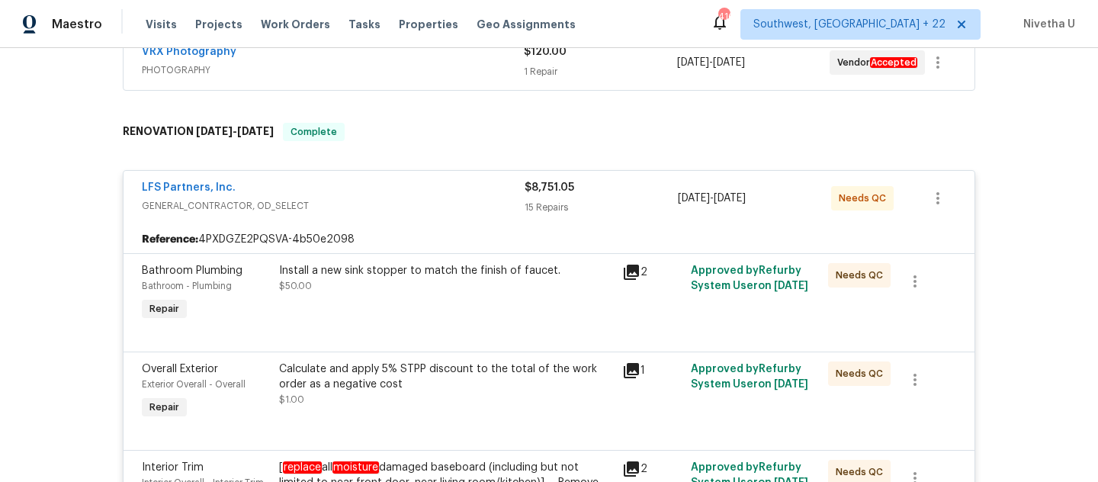
scroll to position [303, 0]
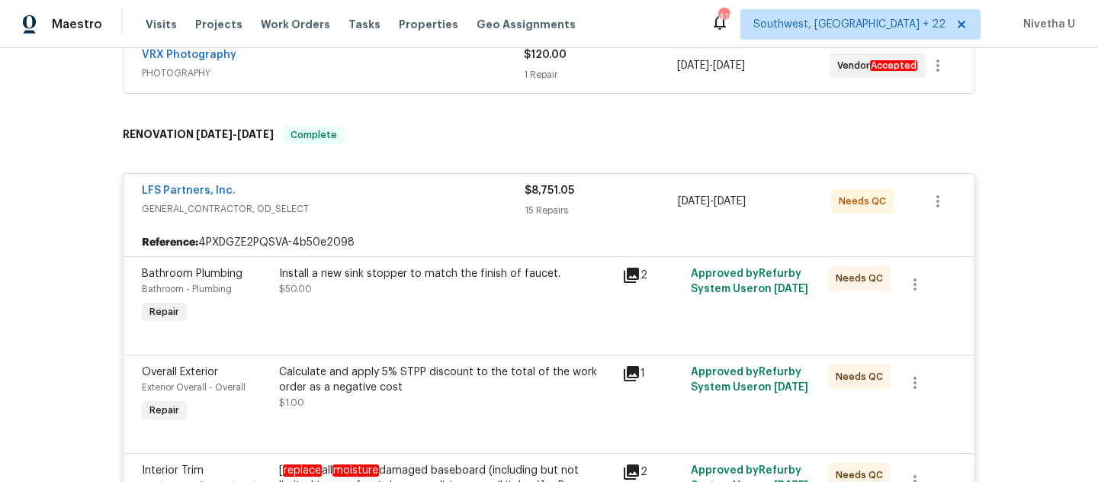
click at [420, 194] on div "LFS Partners, Inc." at bounding box center [333, 192] width 383 height 18
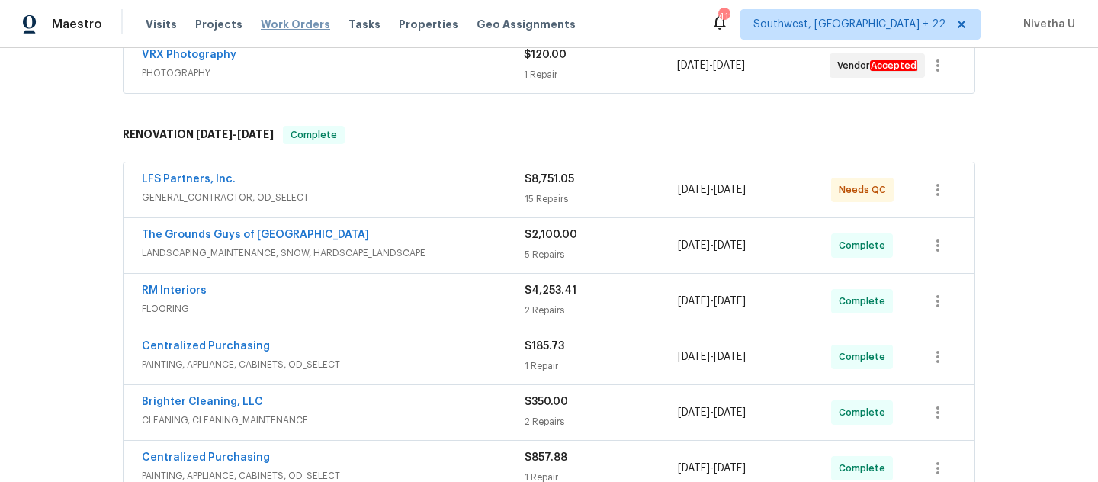
click at [271, 24] on span "Work Orders" at bounding box center [295, 24] width 69 height 15
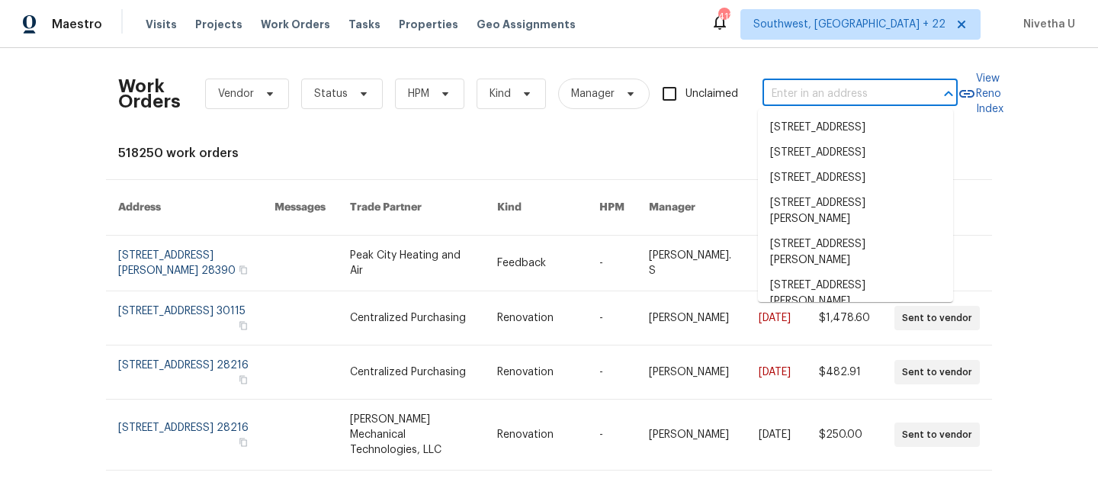
click at [791, 99] on input "text" at bounding box center [838, 94] width 152 height 24
paste input "[STREET_ADDRESS][PERSON_NAME]"
type input "[STREET_ADDRESS][PERSON_NAME]"
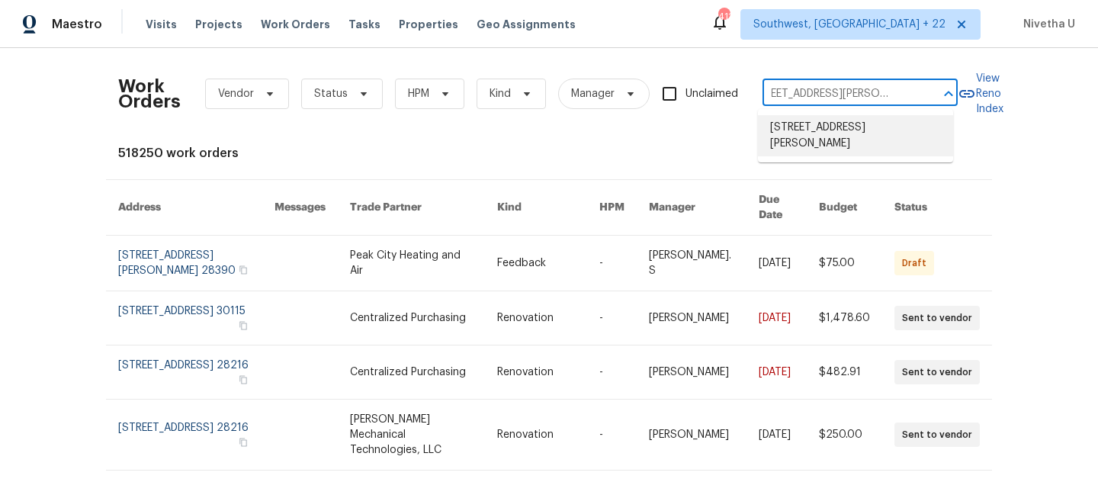
click at [825, 136] on li "[STREET_ADDRESS][PERSON_NAME]" at bounding box center [855, 135] width 195 height 41
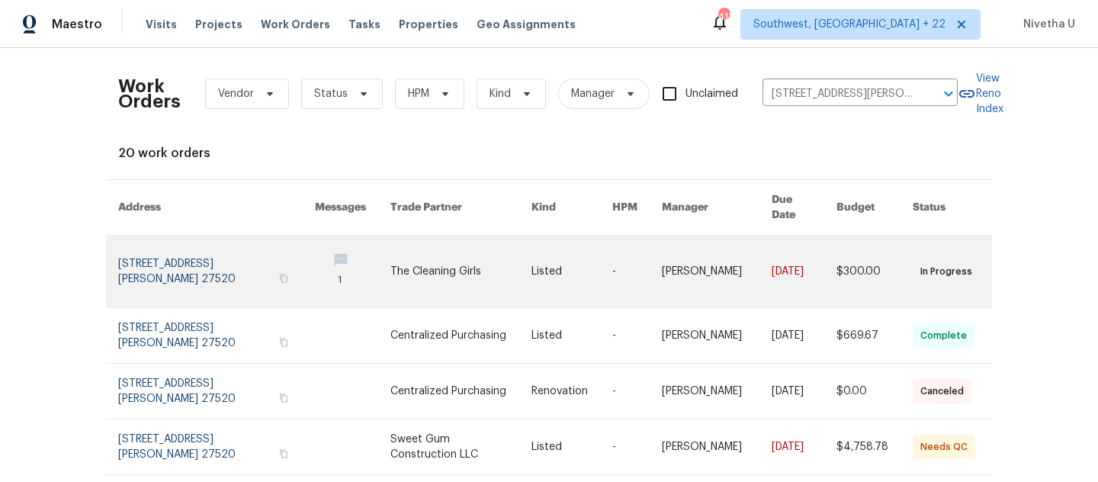
click at [175, 244] on link at bounding box center [216, 272] width 197 height 72
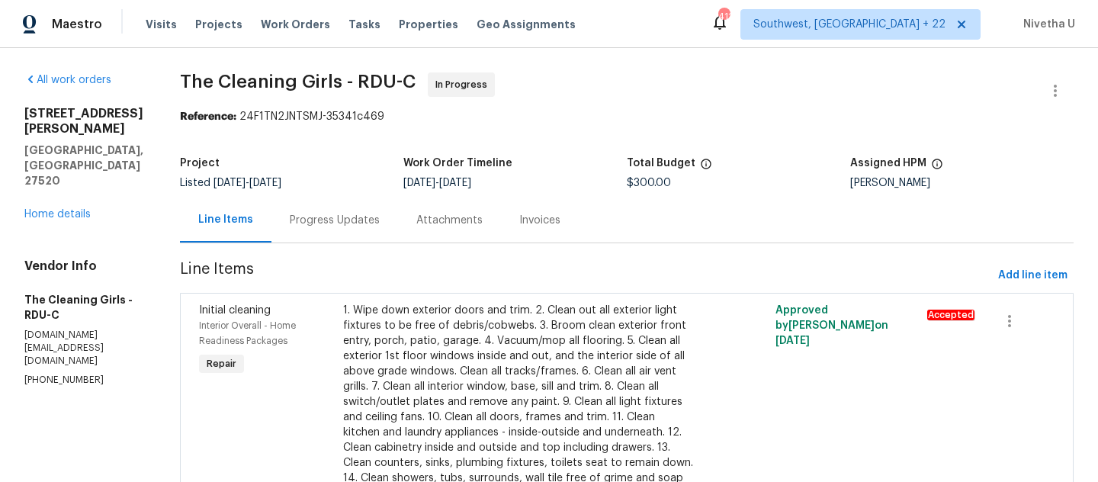
click at [56, 176] on div "All work orders [STREET_ADDRESS][PERSON_NAME] Home details Vendor Info The Clea…" at bounding box center [83, 229] width 119 height 315
click at [54, 209] on link "Home details" at bounding box center [57, 214] width 66 height 11
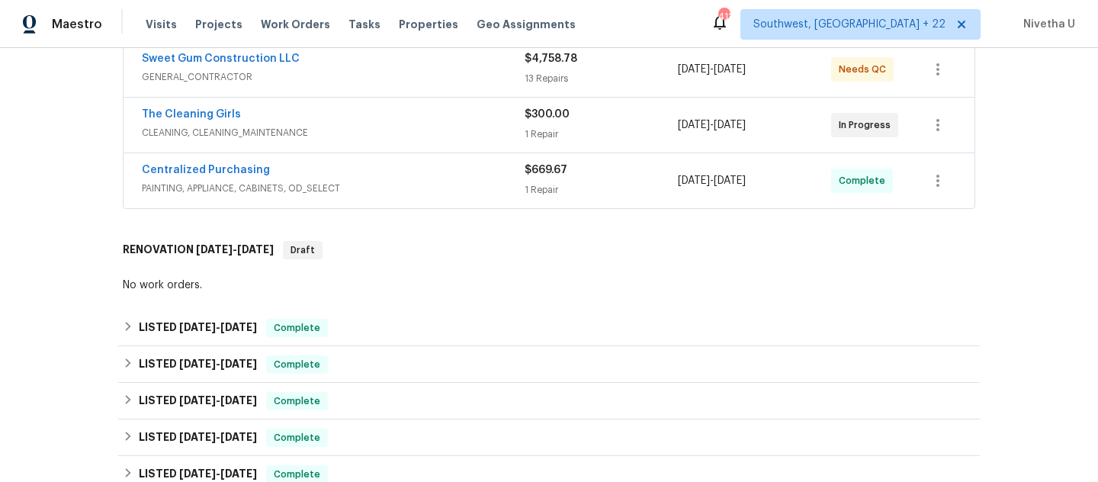
scroll to position [342, 0]
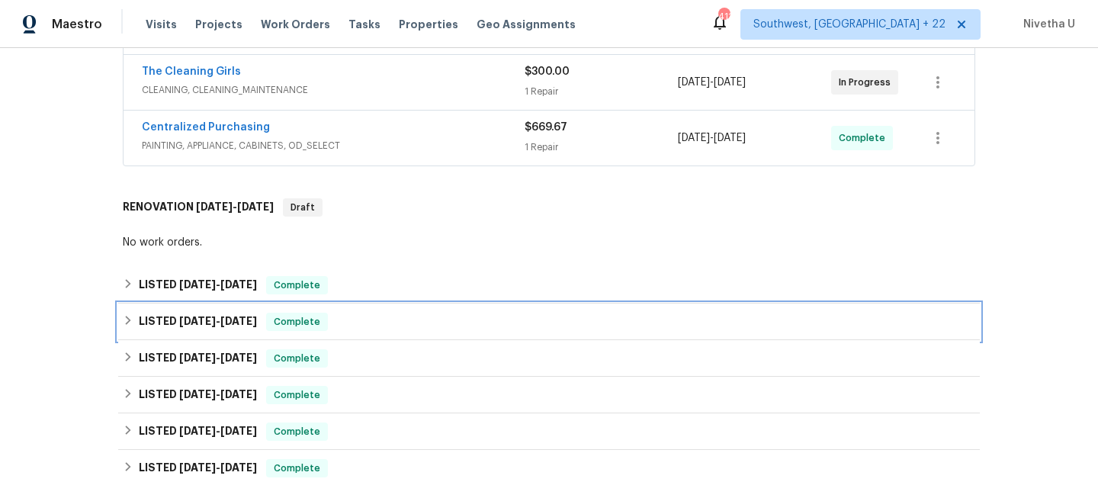
click at [346, 323] on div "LISTED [DATE] - [DATE] Complete" at bounding box center [549, 322] width 852 height 18
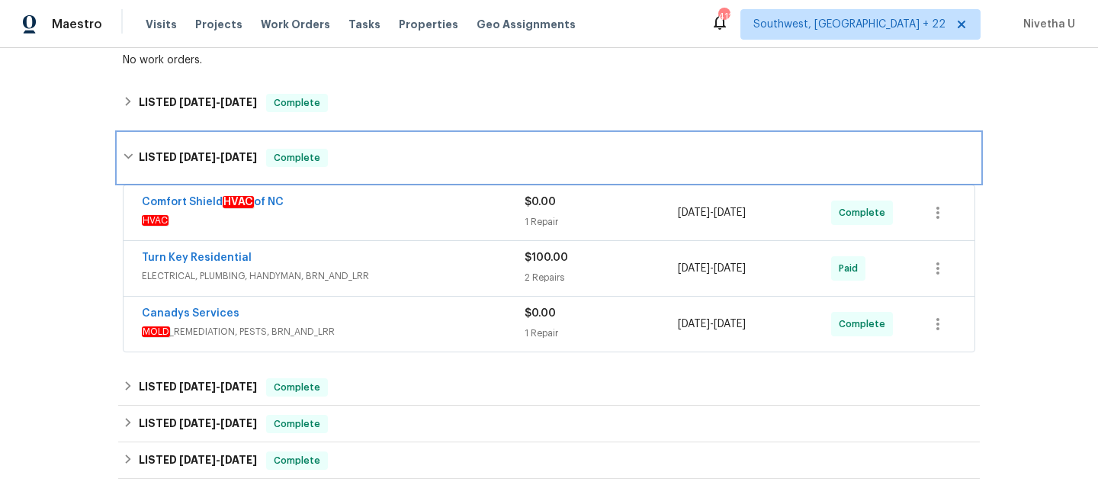
scroll to position [540, 0]
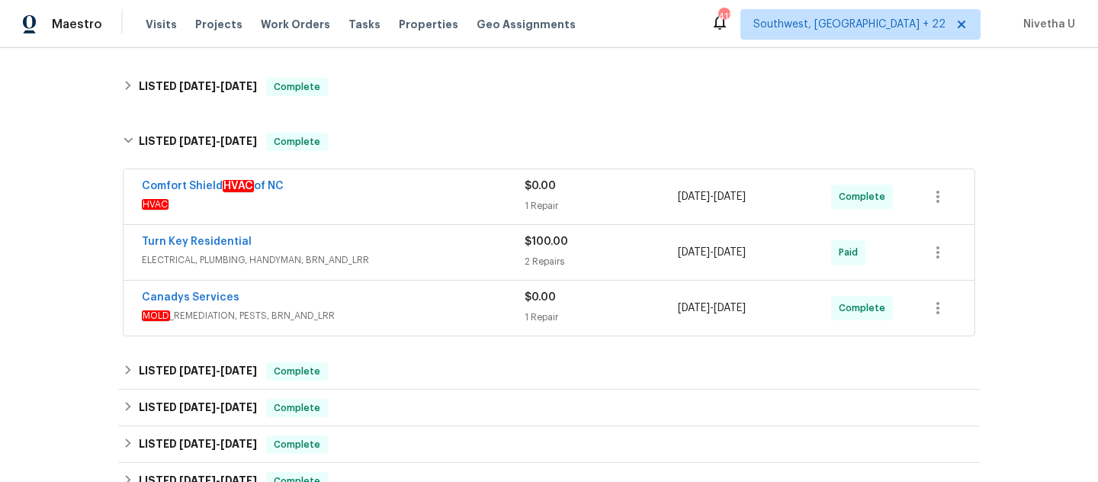
click at [403, 321] on span "MOLD _REMEDIATION, PESTS, BRN_AND_LRR" at bounding box center [333, 315] width 383 height 15
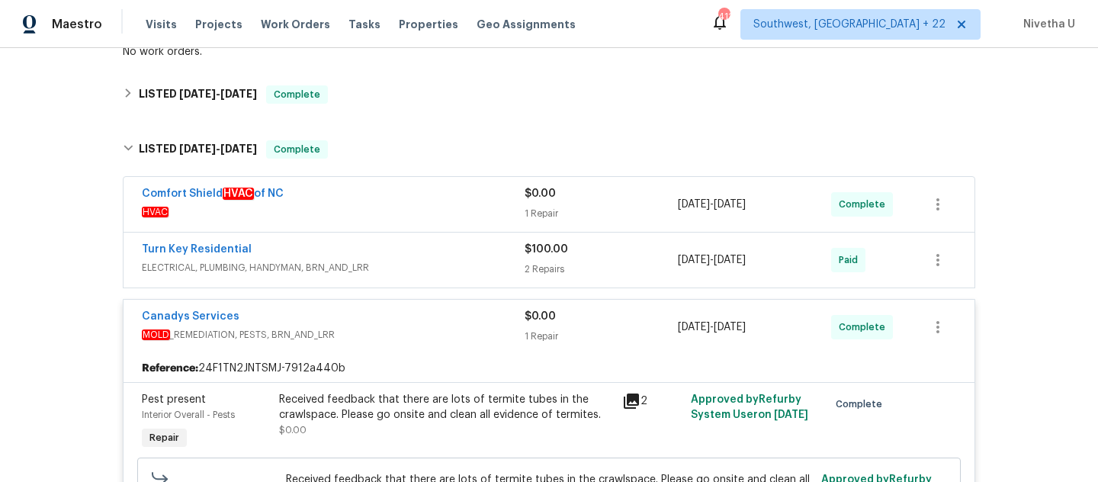
scroll to position [568, 0]
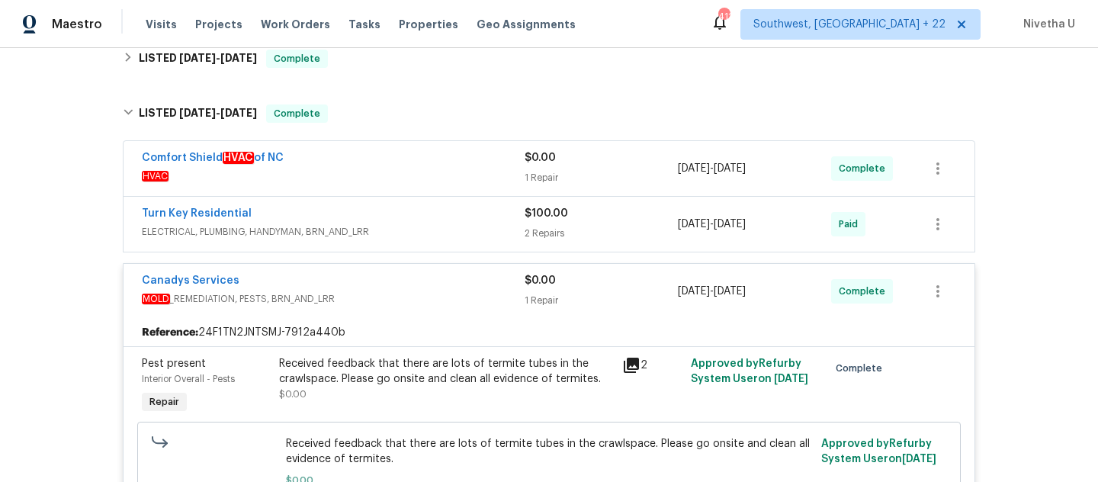
click at [442, 287] on div "Canadys Services" at bounding box center [333, 282] width 383 height 18
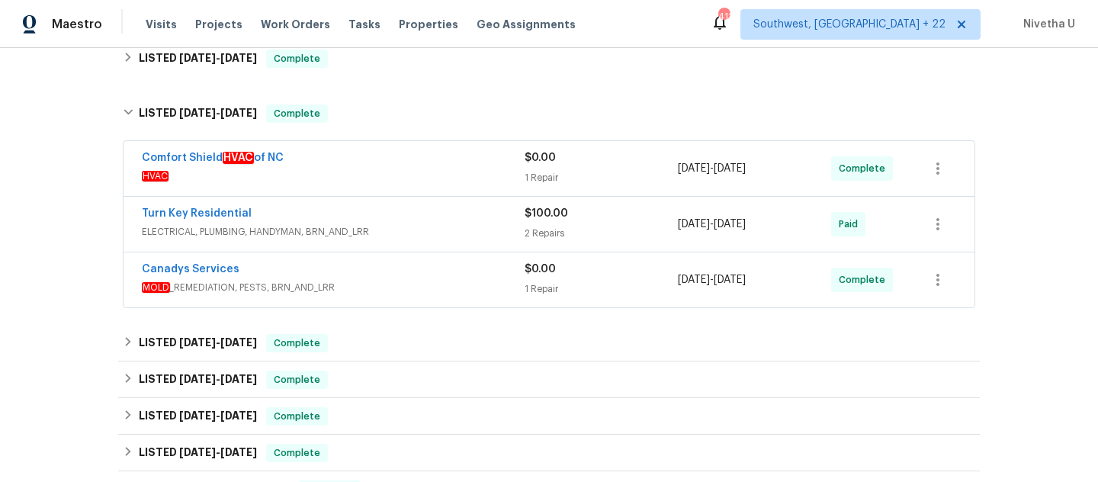
click at [431, 239] on span "ELECTRICAL, PLUMBING, HANDYMAN, BRN_AND_LRR" at bounding box center [333, 231] width 383 height 15
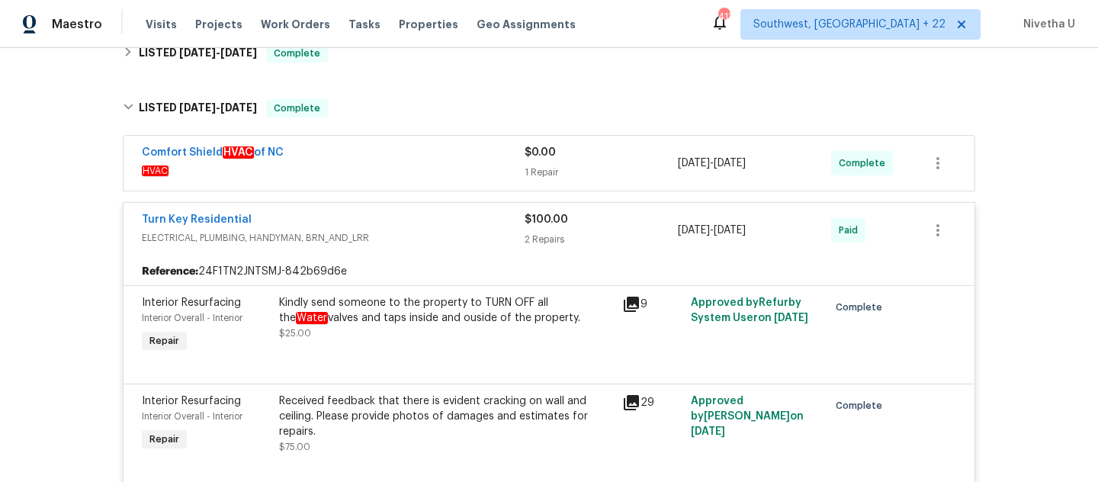
scroll to position [569, 0]
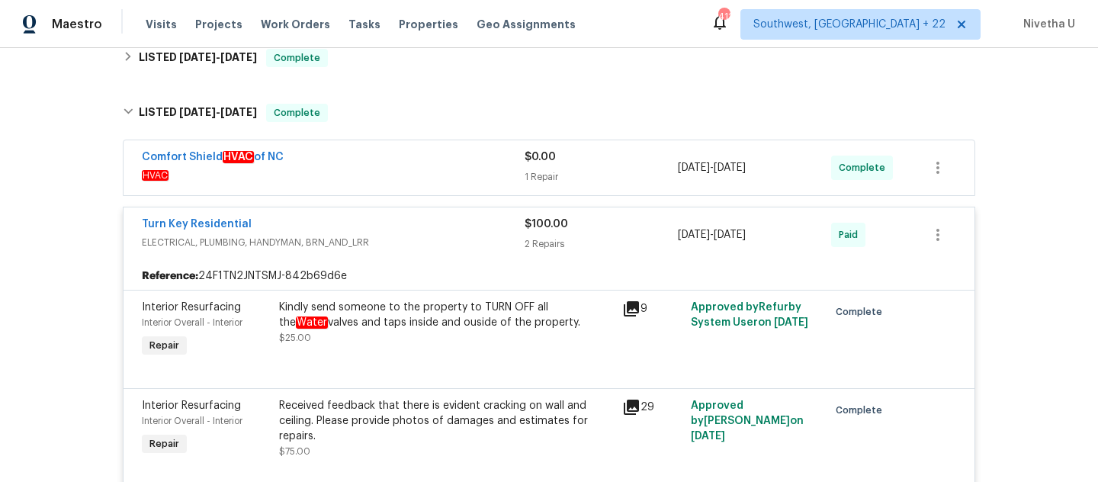
click at [431, 239] on span "ELECTRICAL, PLUMBING, HANDYMAN, BRN_AND_LRR" at bounding box center [333, 242] width 383 height 15
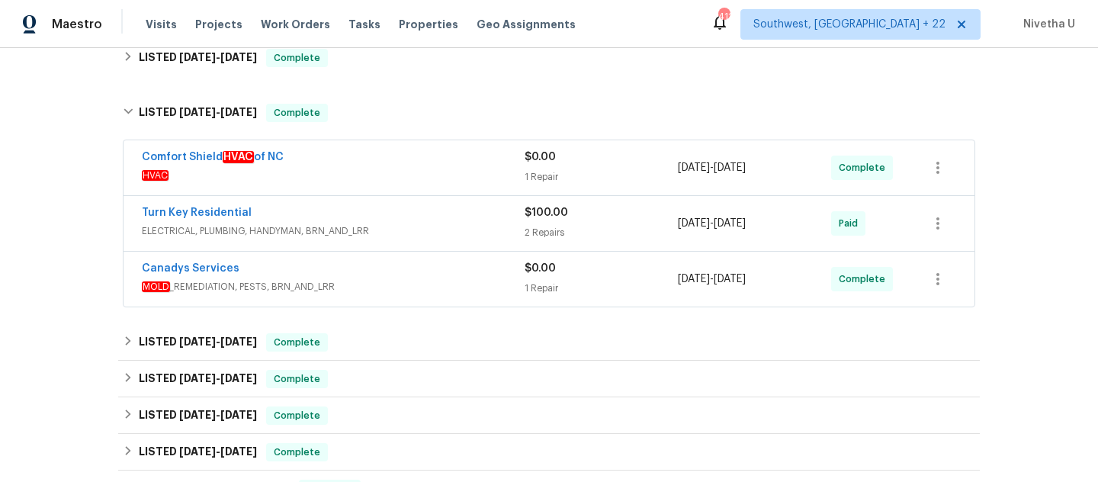
click at [403, 164] on div "Comfort Shield HVAC of [GEOGRAPHIC_DATA]" at bounding box center [333, 158] width 383 height 18
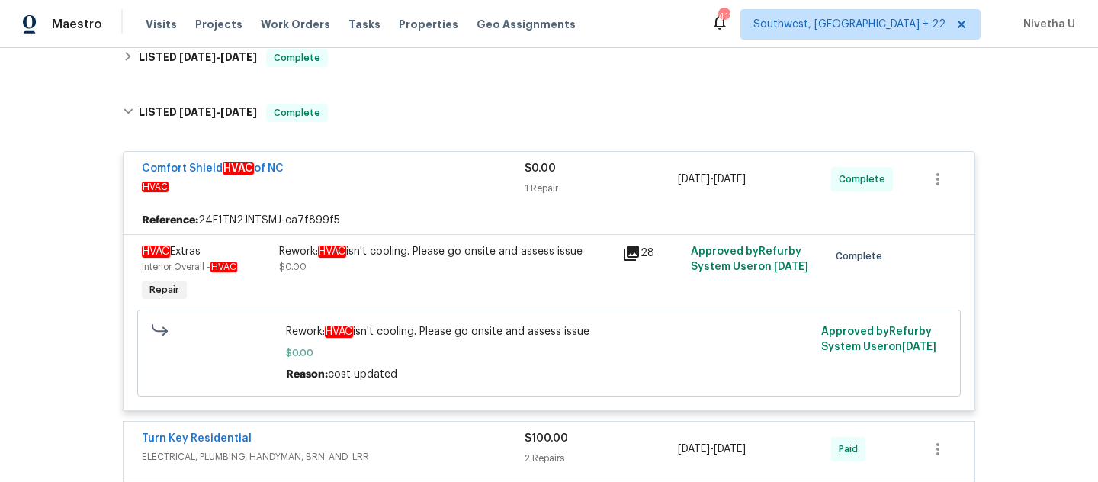
click at [411, 188] on span "HVAC" at bounding box center [333, 186] width 383 height 15
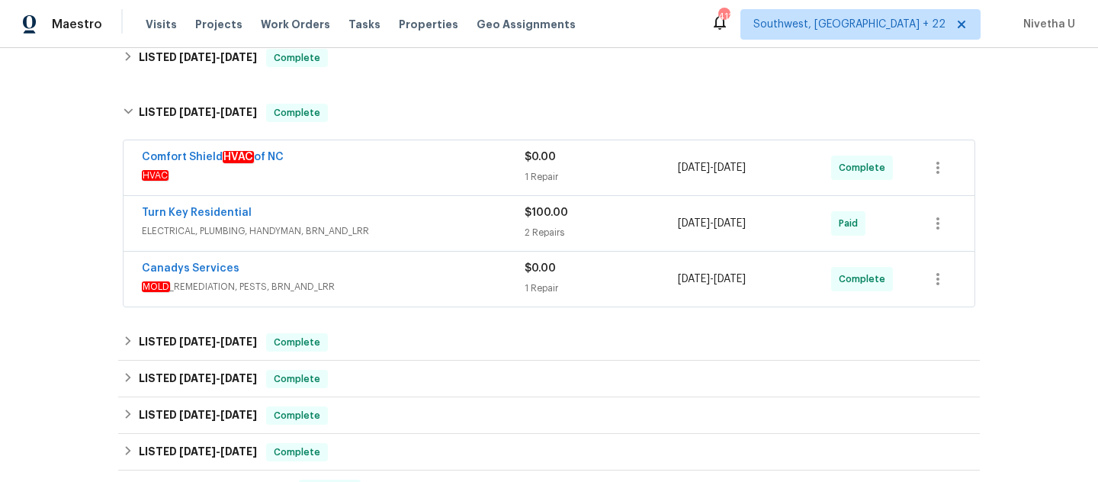
click at [411, 188] on div "Comfort Shield HVAC of NC HVAC $0.00 1 Repair [DATE] - [DATE] Complete" at bounding box center [548, 167] width 851 height 55
click at [399, 162] on div "Comfort Shield HVAC of [GEOGRAPHIC_DATA]" at bounding box center [333, 158] width 383 height 18
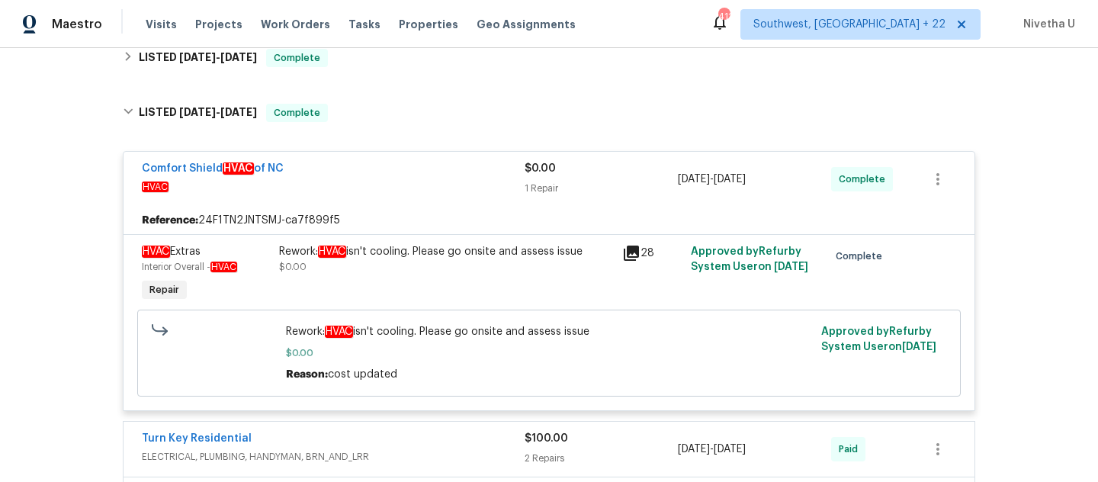
click at [400, 182] on span "HVAC" at bounding box center [333, 186] width 383 height 15
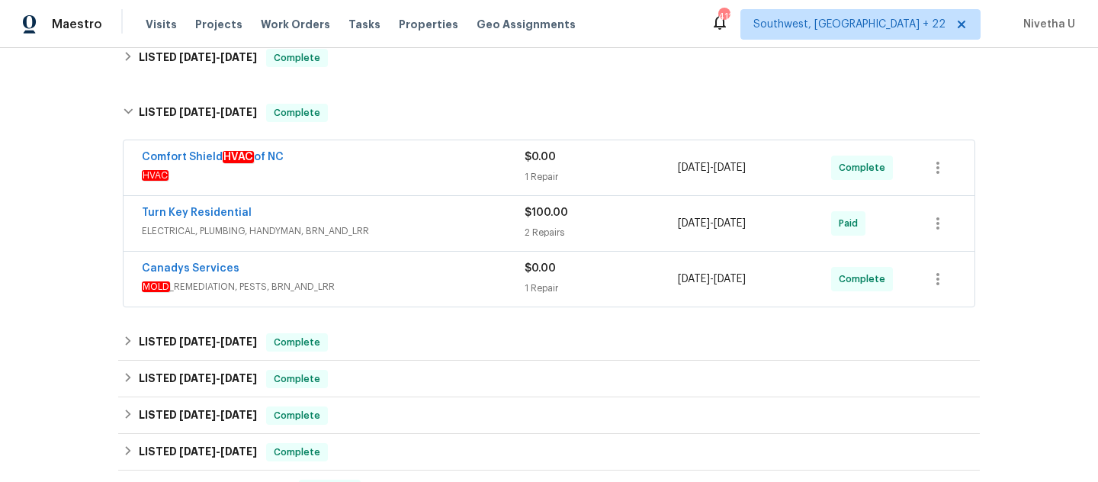
click at [391, 142] on div "Comfort Shield HVAC of NC HVAC $0.00 1 Repair [DATE] - [DATE] Complete" at bounding box center [548, 167] width 851 height 55
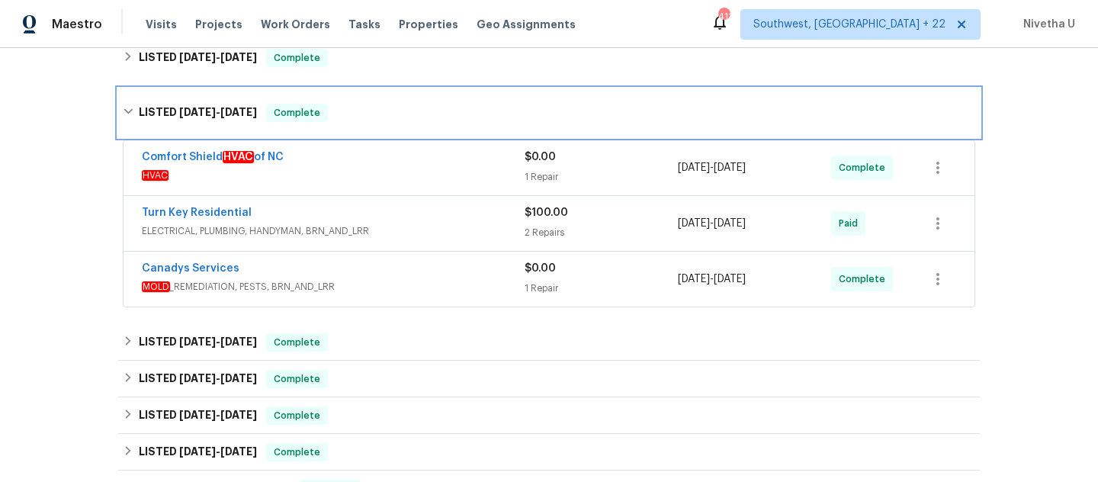
click at [373, 112] on div "LISTED [DATE] - [DATE] Complete" at bounding box center [549, 113] width 852 height 18
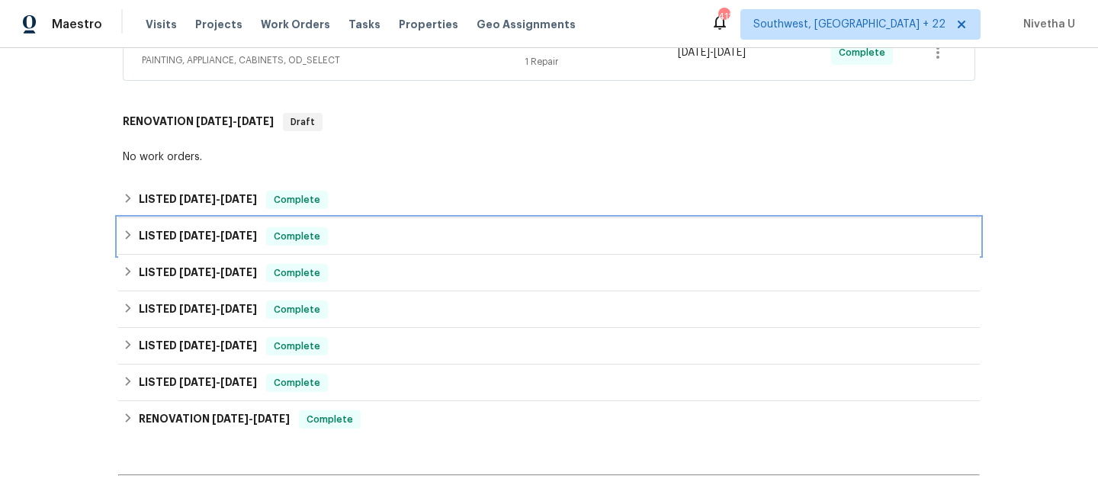
scroll to position [389, 0]
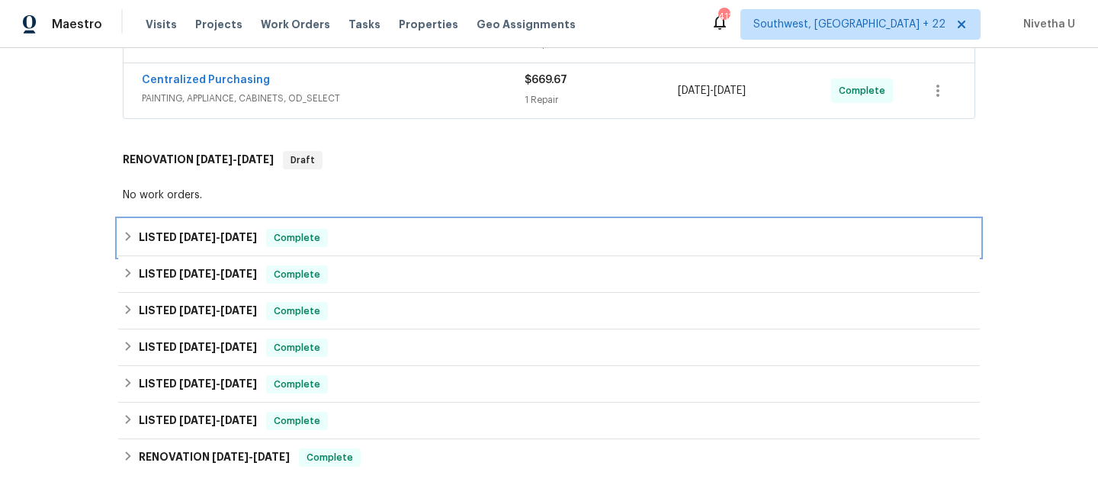
click at [366, 238] on div "LISTED [DATE] - [DATE] Complete" at bounding box center [549, 238] width 852 height 18
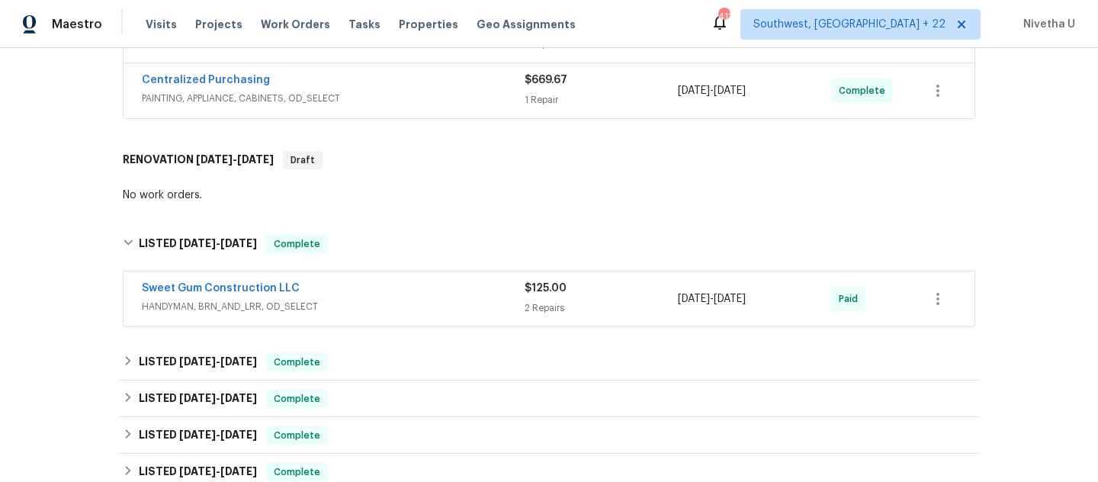
click at [372, 306] on span "HANDYMAN, BRN_AND_LRR, OD_SELECT" at bounding box center [333, 306] width 383 height 15
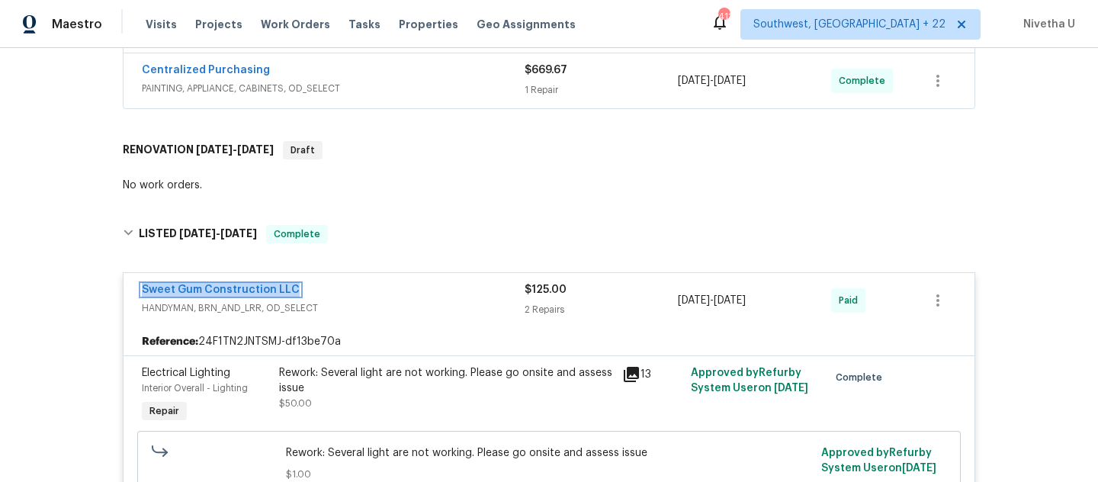
scroll to position [396, 0]
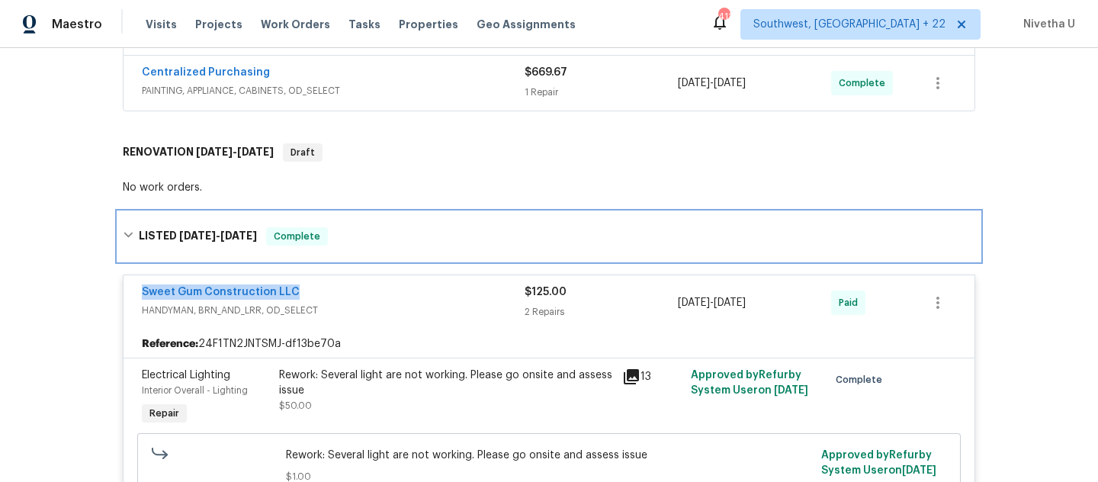
click at [348, 228] on div "LISTED [DATE] - [DATE] Complete" at bounding box center [549, 236] width 852 height 18
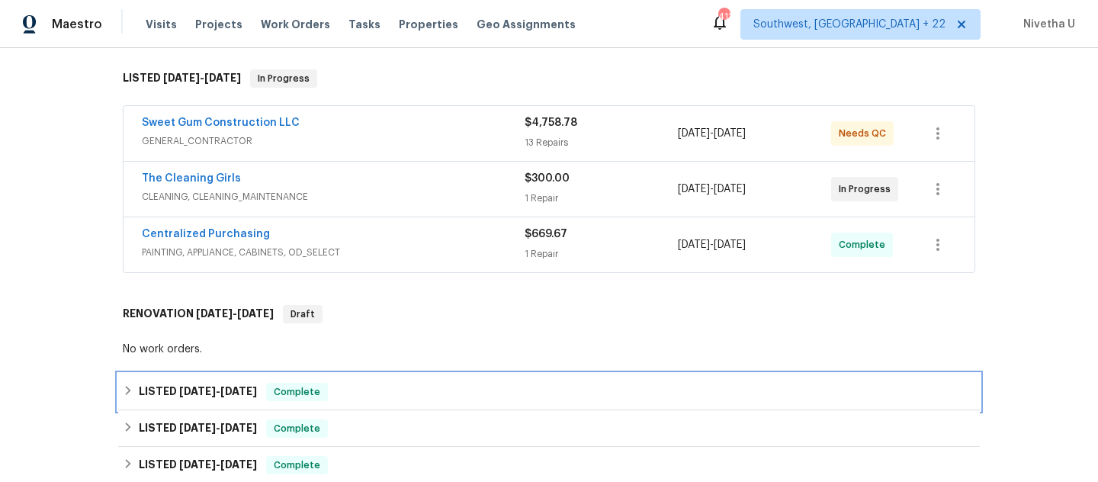
scroll to position [233, 0]
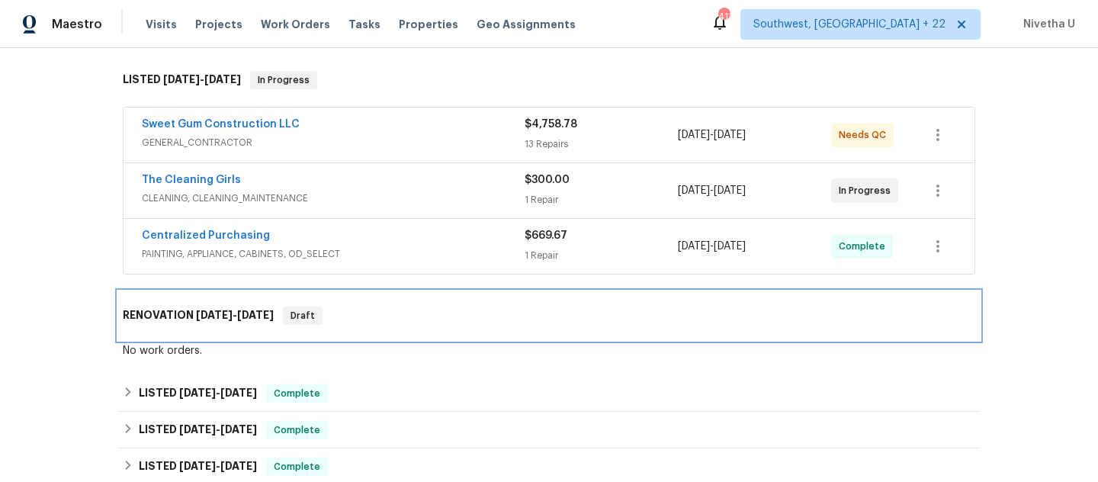
click at [366, 326] on div "RENOVATION [DATE] - [DATE] Draft" at bounding box center [548, 315] width 861 height 49
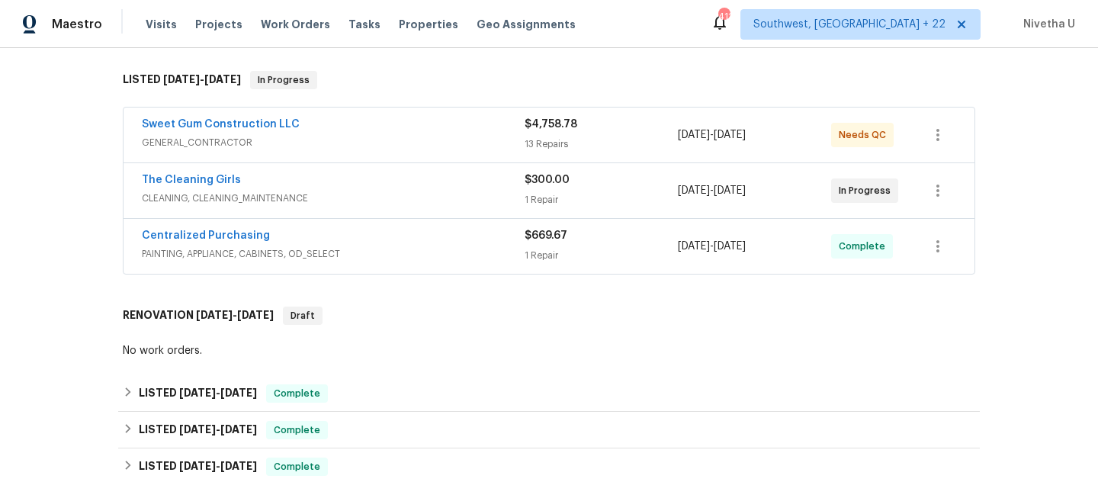
click at [414, 254] on span "PAINTING, APPLIANCE, CABINETS, OD_SELECT" at bounding box center [333, 253] width 383 height 15
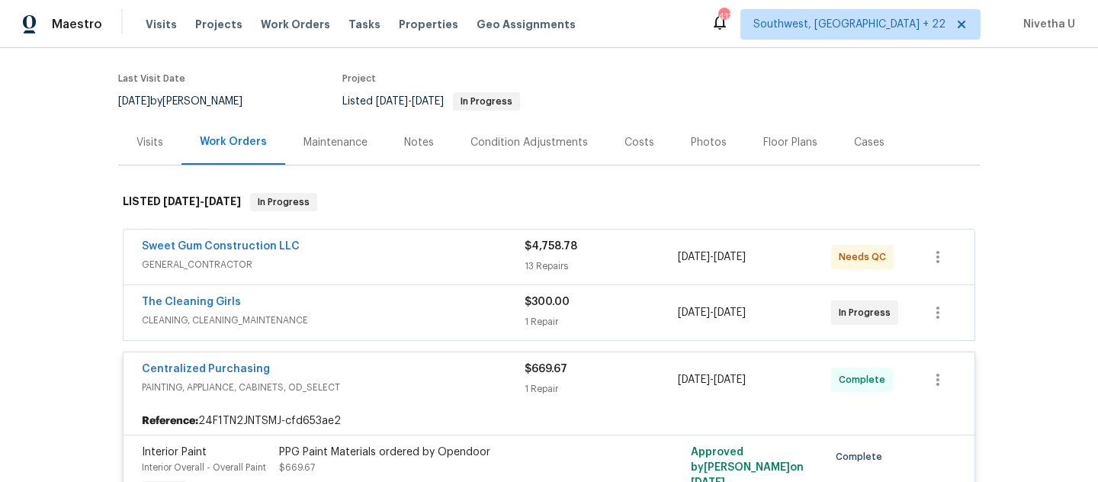
scroll to position [112, 0]
click at [428, 368] on div "Centralized Purchasing" at bounding box center [333, 370] width 383 height 18
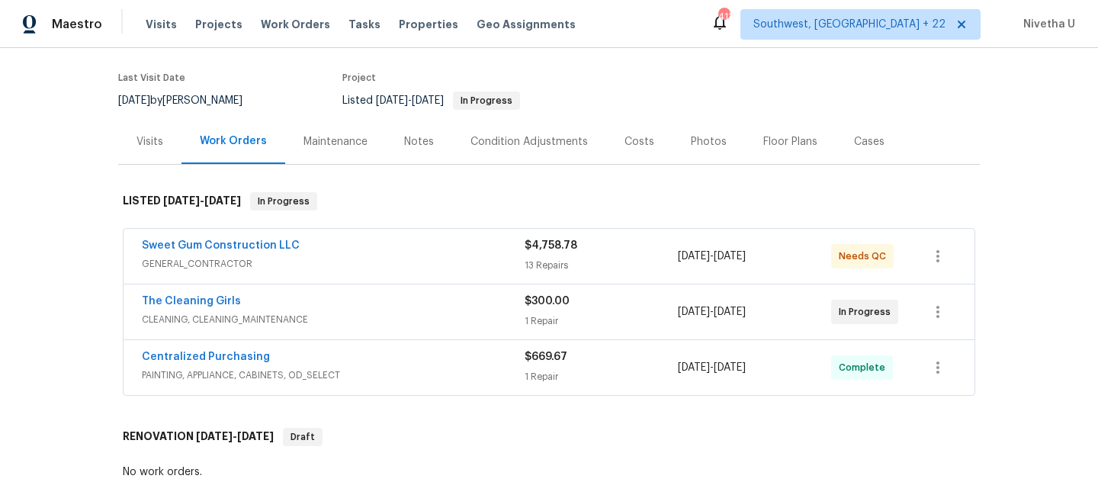
click at [409, 322] on span "CLEANING, CLEANING_MAINTENANCE" at bounding box center [333, 319] width 383 height 15
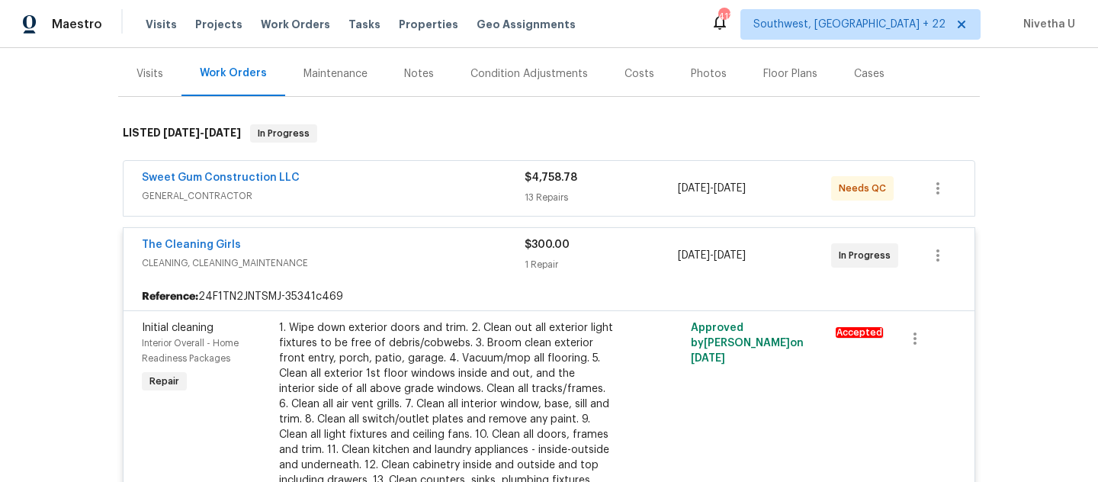
scroll to position [178, 0]
click at [397, 248] on div "The Cleaning Girls" at bounding box center [333, 248] width 383 height 18
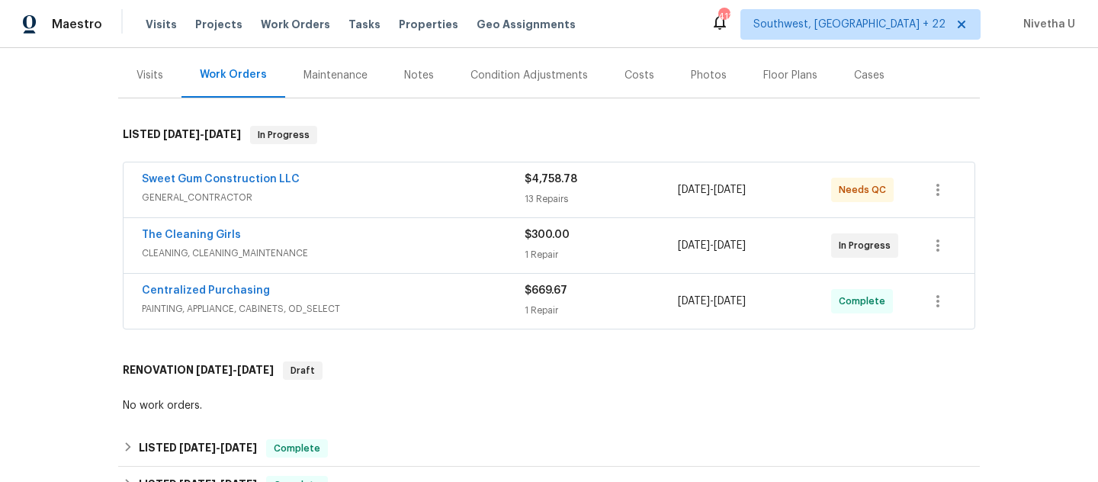
click at [403, 317] on div "Centralized Purchasing PAINTING, APPLIANCE, CABINETS, OD_SELECT" at bounding box center [333, 301] width 383 height 37
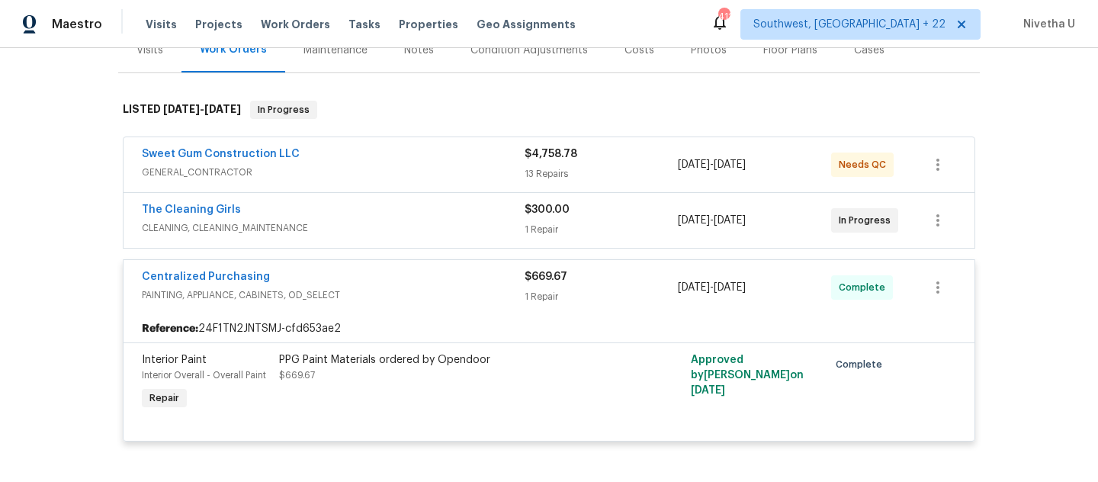
scroll to position [203, 0]
click at [393, 297] on span "PAINTING, APPLIANCE, CABINETS, OD_SELECT" at bounding box center [333, 295] width 383 height 15
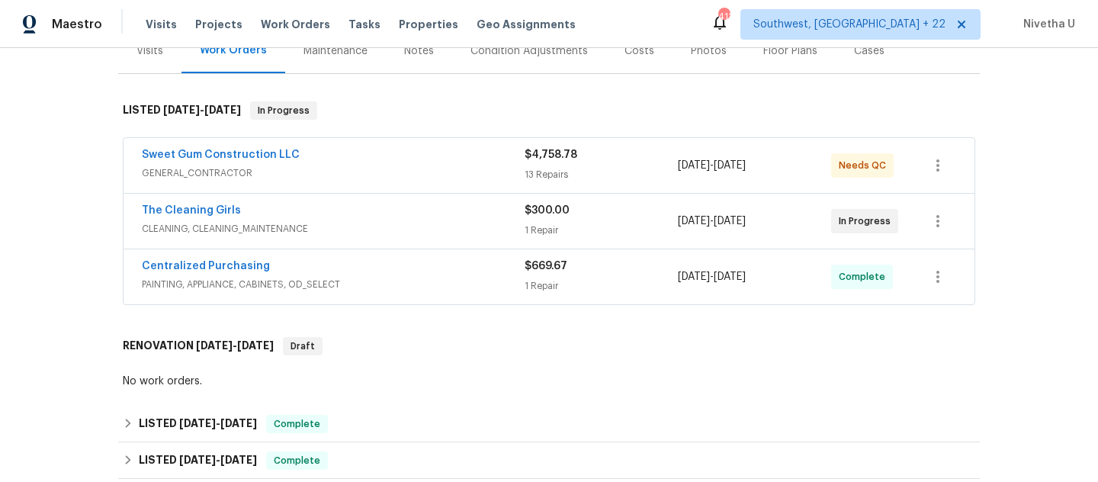
click at [380, 229] on span "CLEANING, CLEANING_MAINTENANCE" at bounding box center [333, 228] width 383 height 15
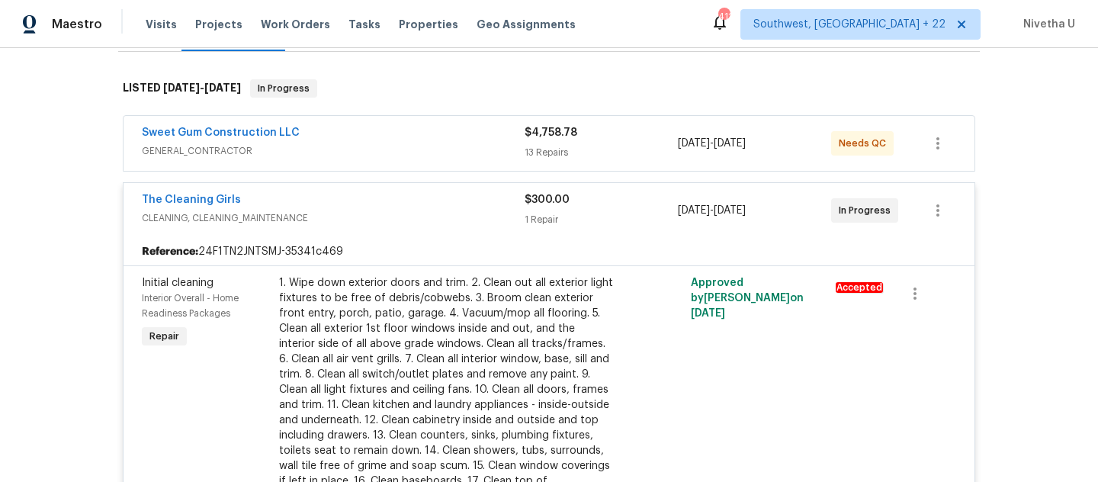
scroll to position [147, 0]
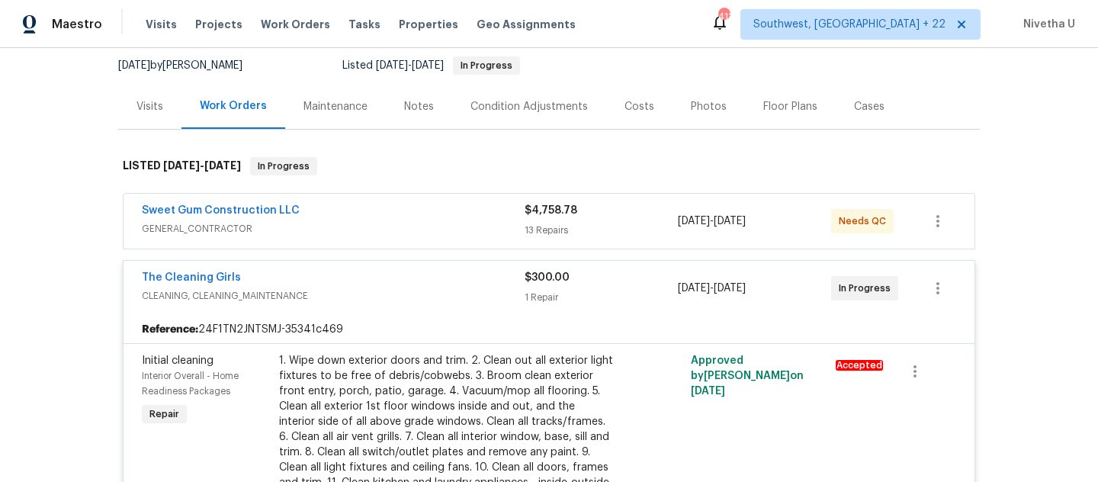
click at [394, 297] on span "CLEANING, CLEANING_MAINTENANCE" at bounding box center [333, 295] width 383 height 15
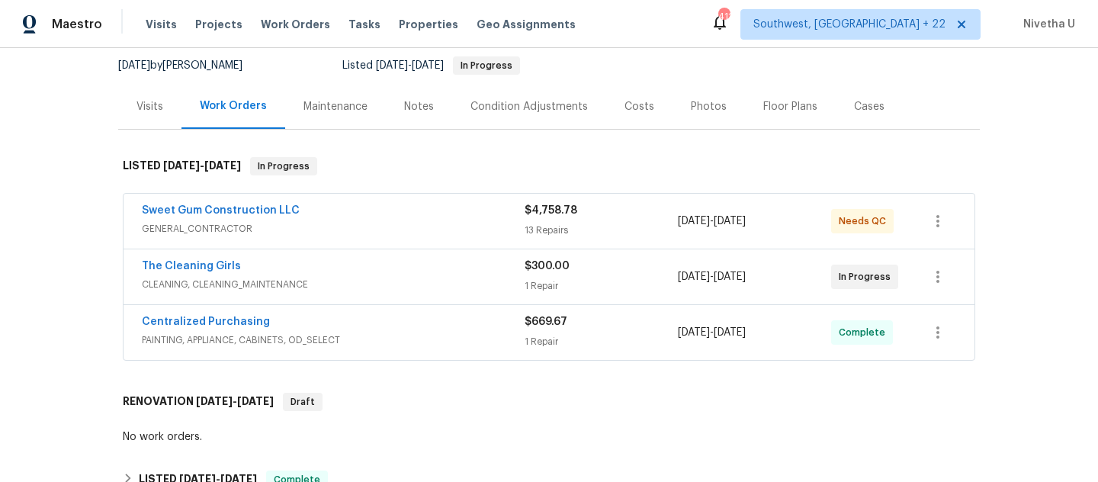
click at [381, 221] on span "GENERAL_CONTRACTOR" at bounding box center [333, 228] width 383 height 15
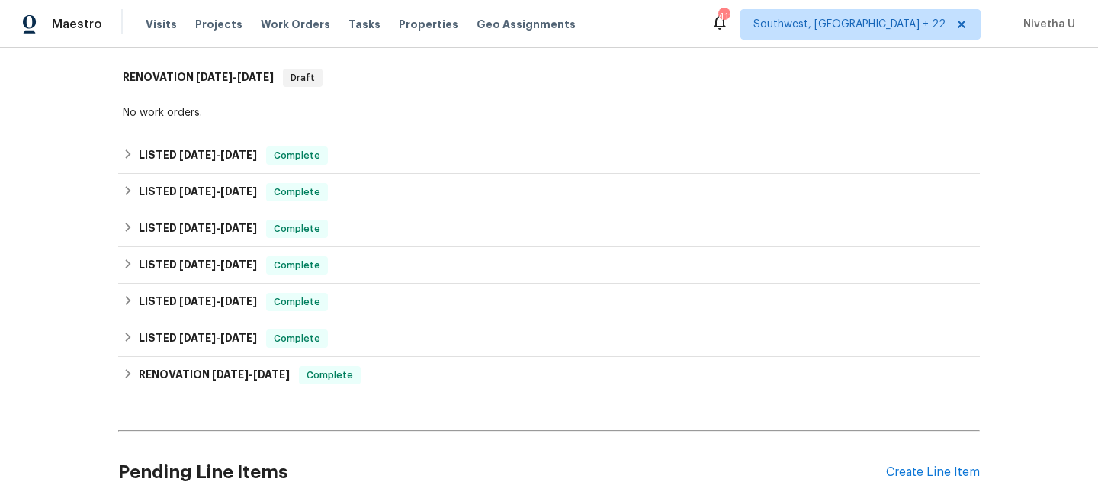
scroll to position [2370, 0]
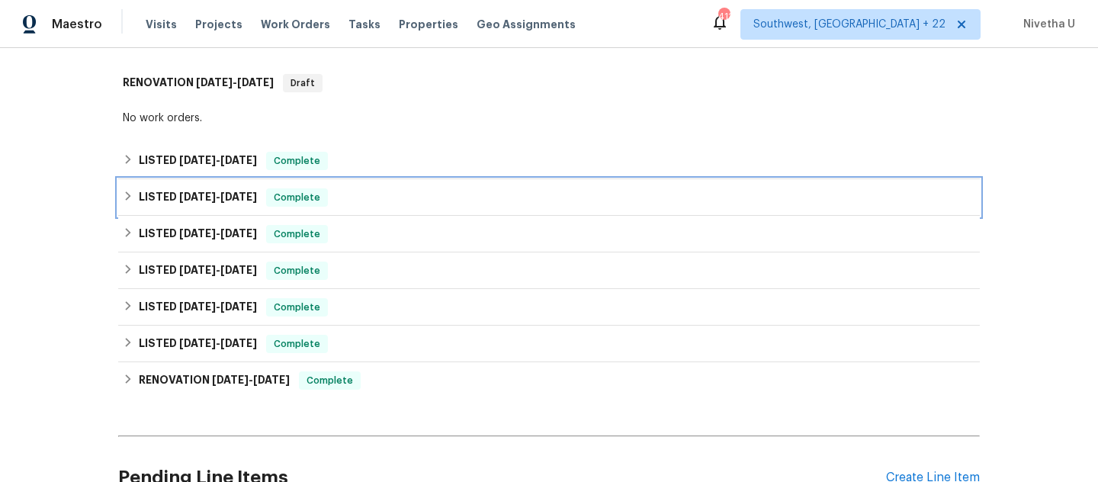
click at [369, 216] on div "LISTED [DATE] - [DATE] Complete" at bounding box center [548, 197] width 861 height 37
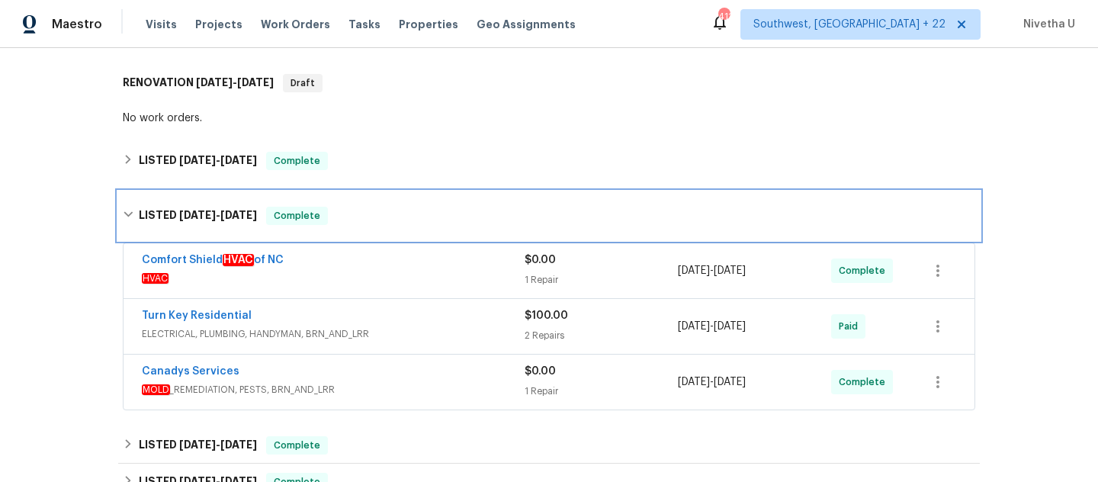
click at [369, 219] on div "LISTED [DATE] - [DATE] Complete" at bounding box center [549, 216] width 852 height 18
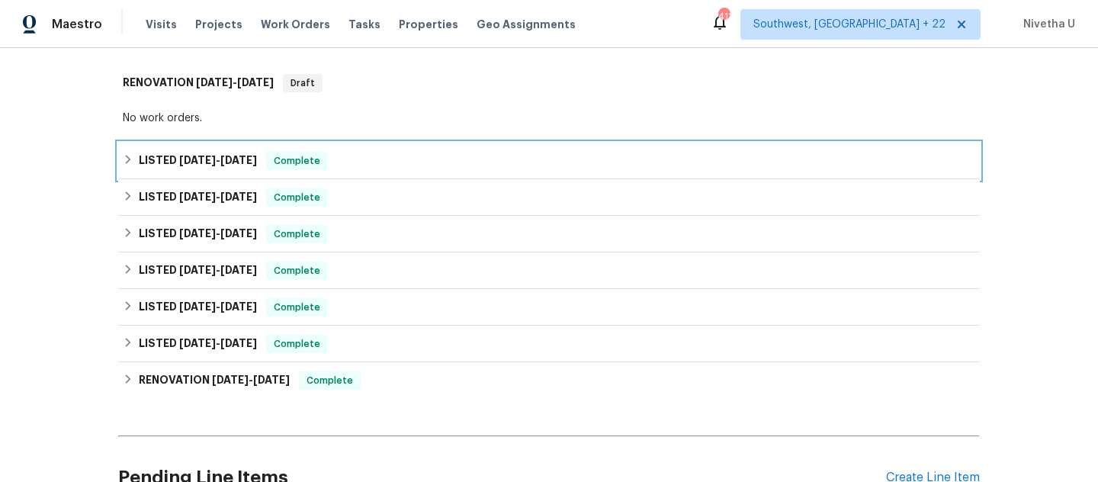
click at [347, 170] on div "LISTED [DATE] - [DATE] Complete" at bounding box center [549, 161] width 852 height 18
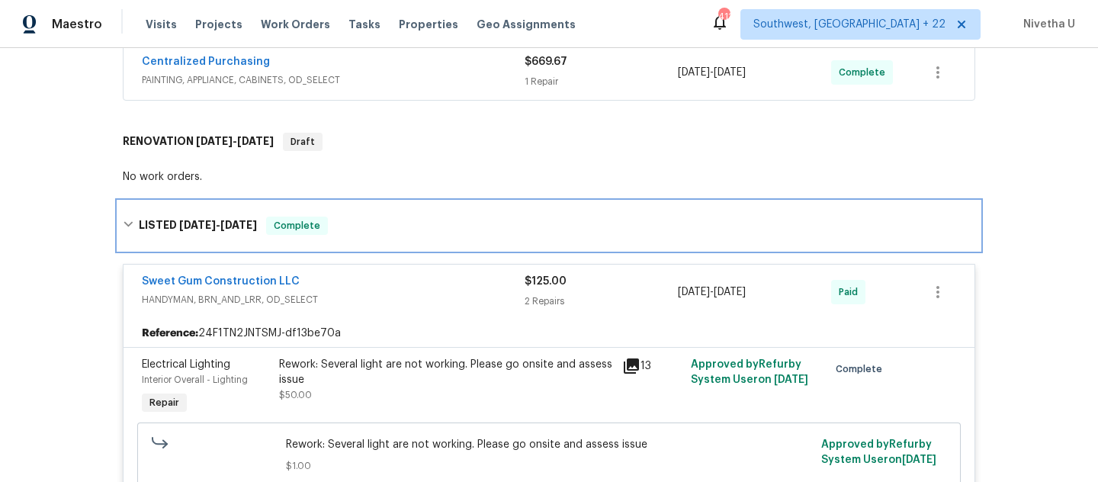
click at [393, 232] on div "LISTED [DATE] - [DATE] Complete" at bounding box center [549, 226] width 852 height 18
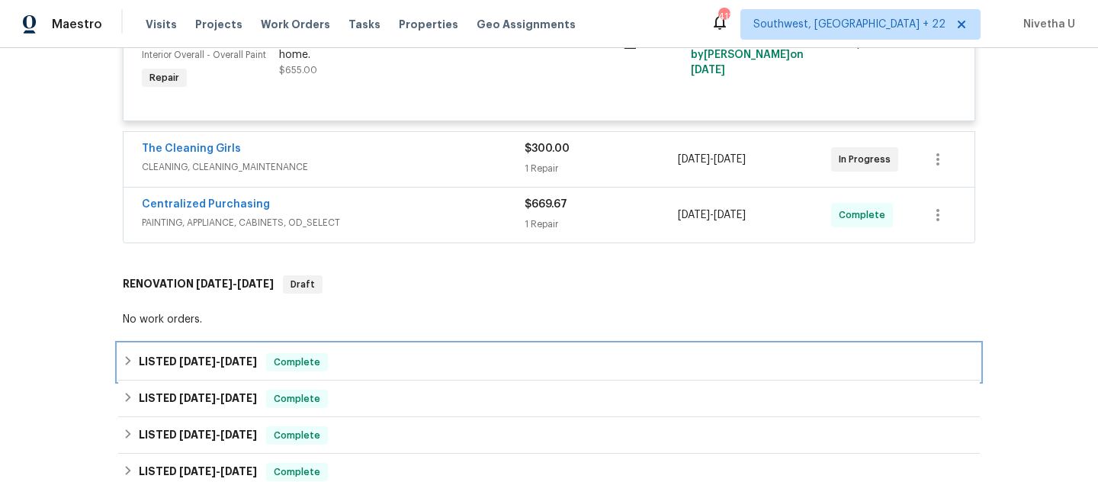
scroll to position [2119, 0]
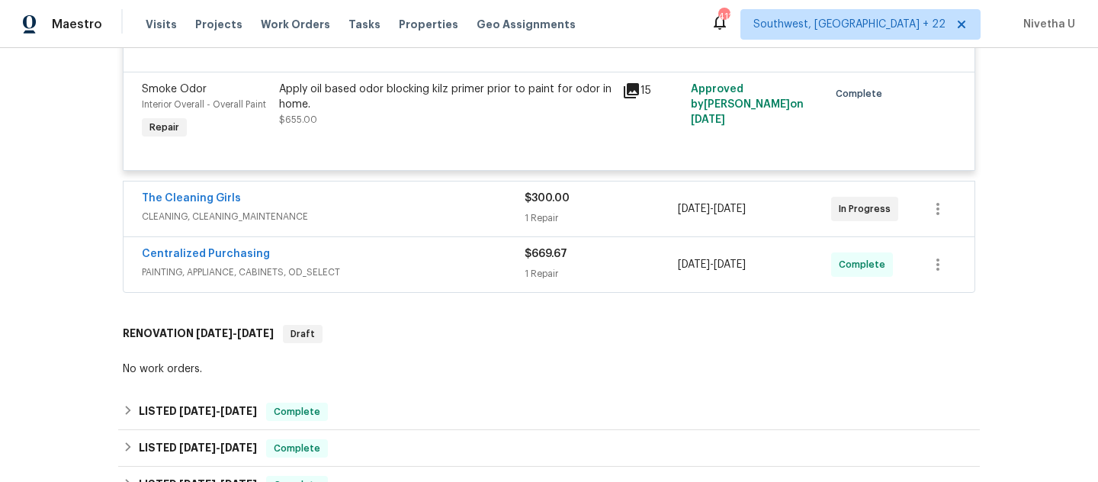
click at [395, 280] on span "PAINTING, APPLIANCE, CABINETS, OD_SELECT" at bounding box center [333, 272] width 383 height 15
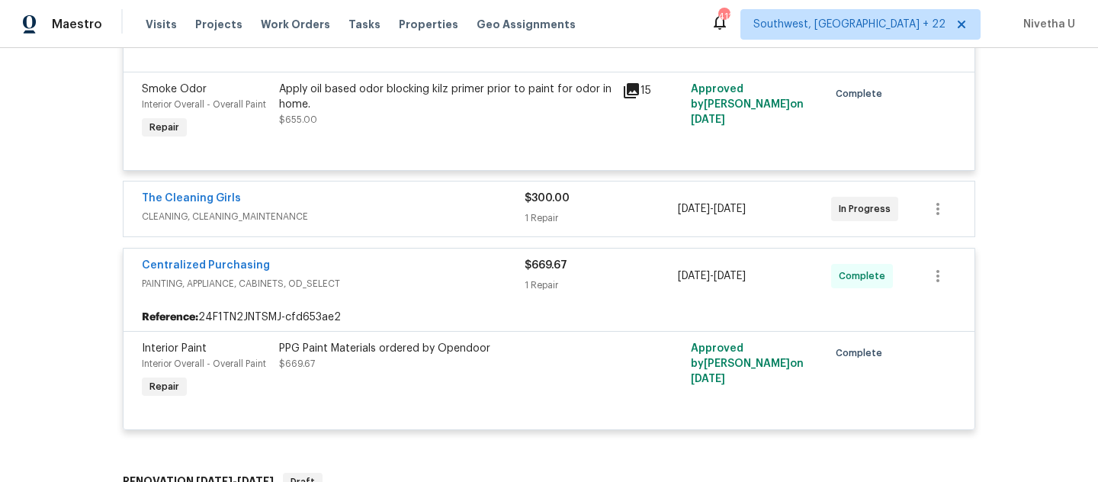
click at [395, 276] on div "Centralized Purchasing" at bounding box center [333, 267] width 383 height 18
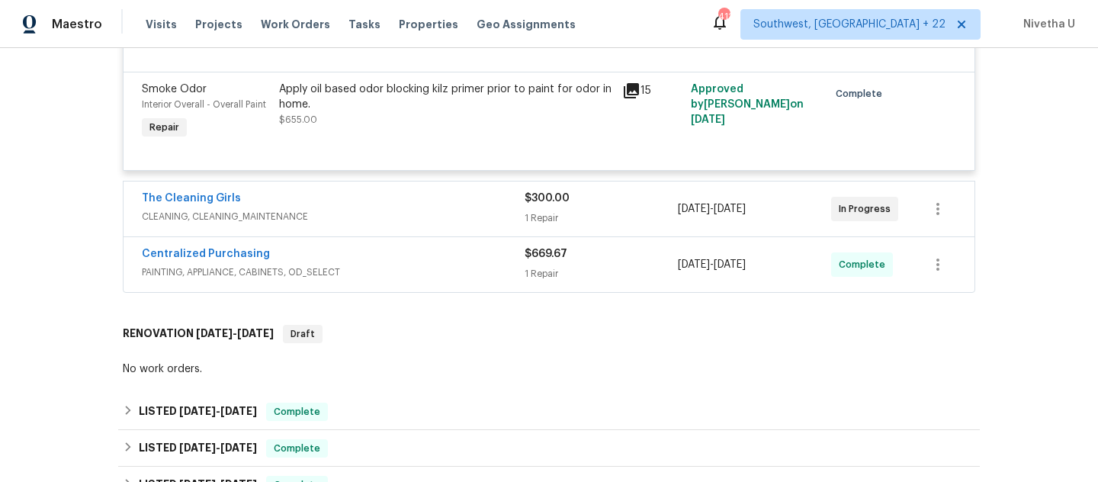
click at [377, 198] on div "The Cleaning Girls" at bounding box center [333, 200] width 383 height 18
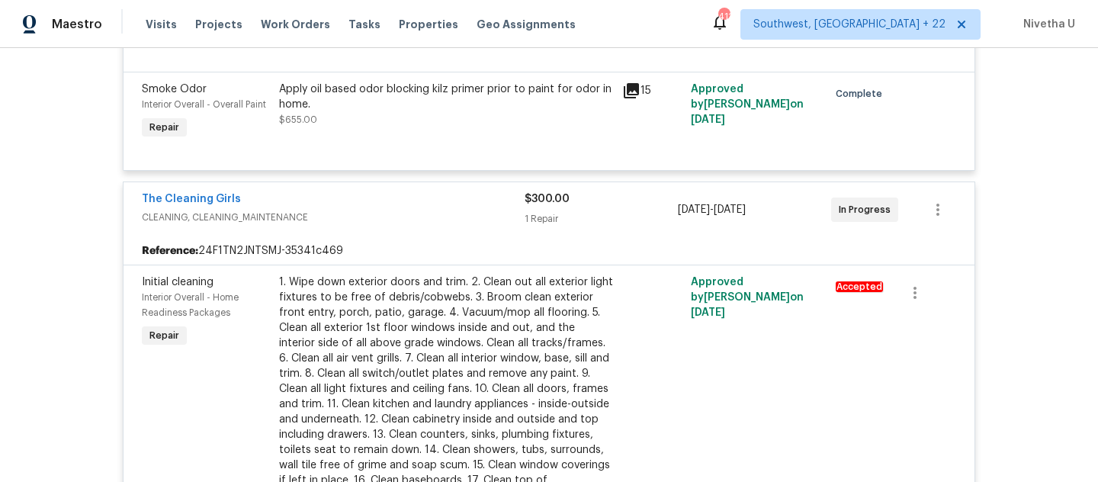
click at [387, 225] on span "CLEANING, CLEANING_MAINTENANCE" at bounding box center [333, 217] width 383 height 15
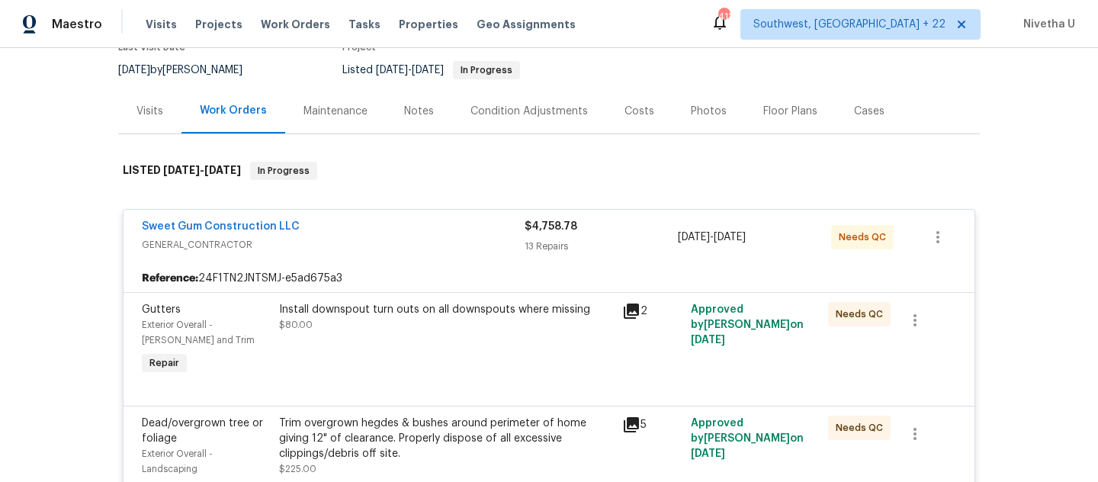
scroll to position [140, 0]
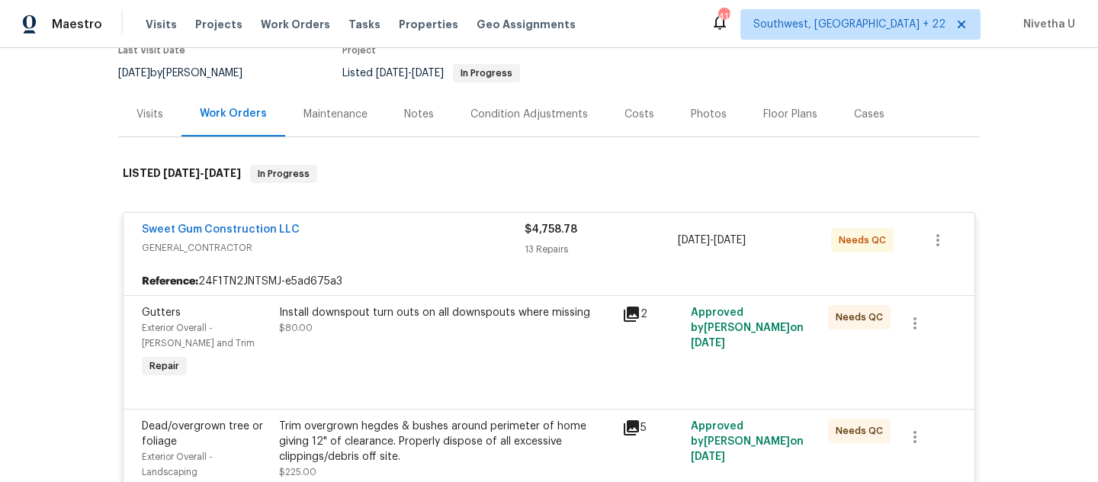
click at [383, 232] on div "Sweet Gum Construction LLC" at bounding box center [333, 231] width 383 height 18
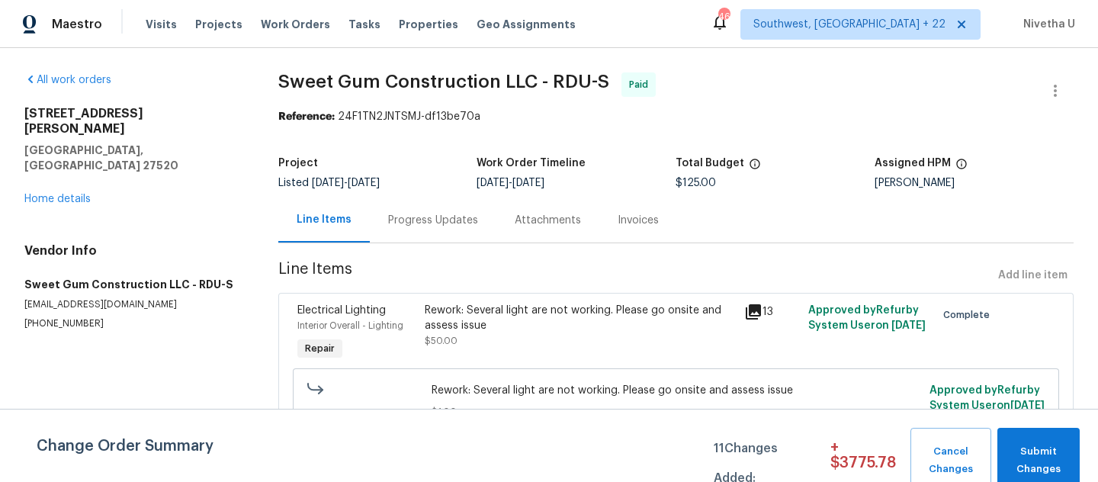
click at [432, 226] on div "Progress Updates" at bounding box center [433, 220] width 90 height 15
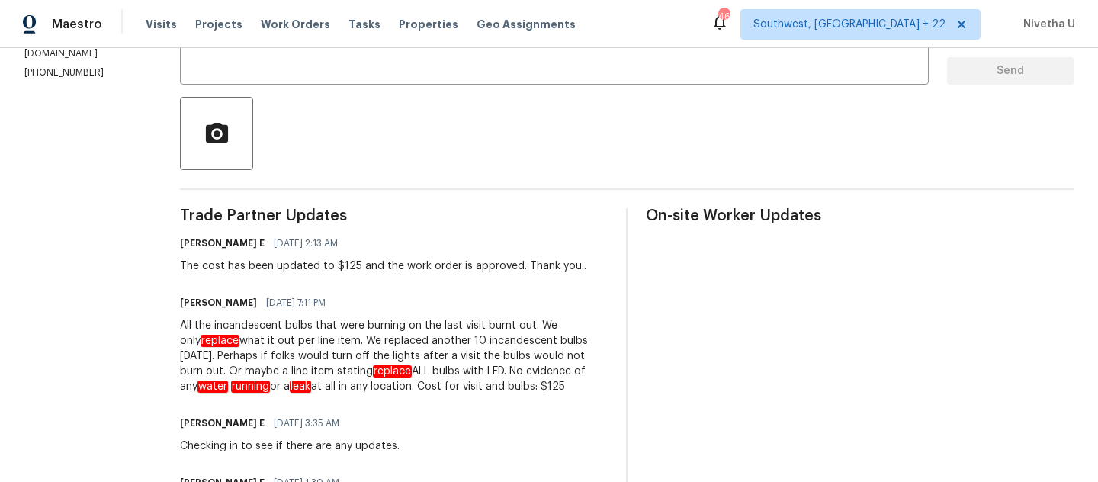
scroll to position [307, 0]
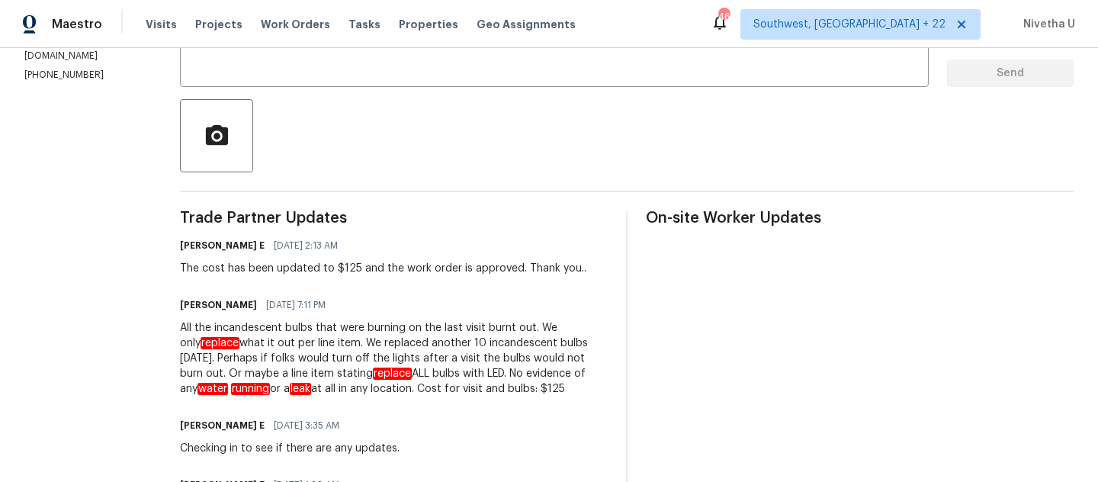
drag, startPoint x: 550, startPoint y: 370, endPoint x: 625, endPoint y: 398, distance: 79.6
click at [625, 398] on div "Trade Partner Updates Keerthana E 08/27/2025 2:13 AM The cost has been updated …" at bounding box center [626, 490] width 893 height 560
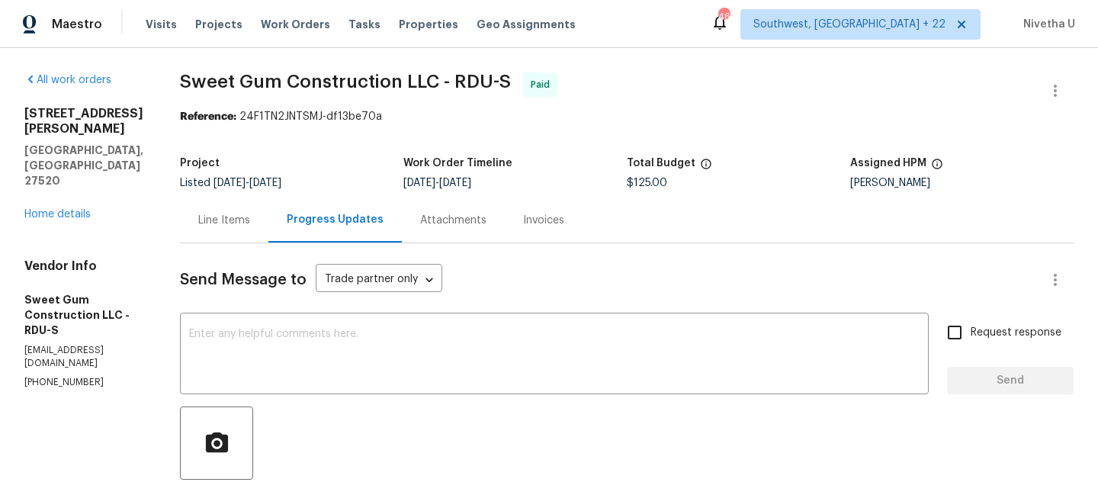
scroll to position [2, 0]
